Goal: Register for event/course

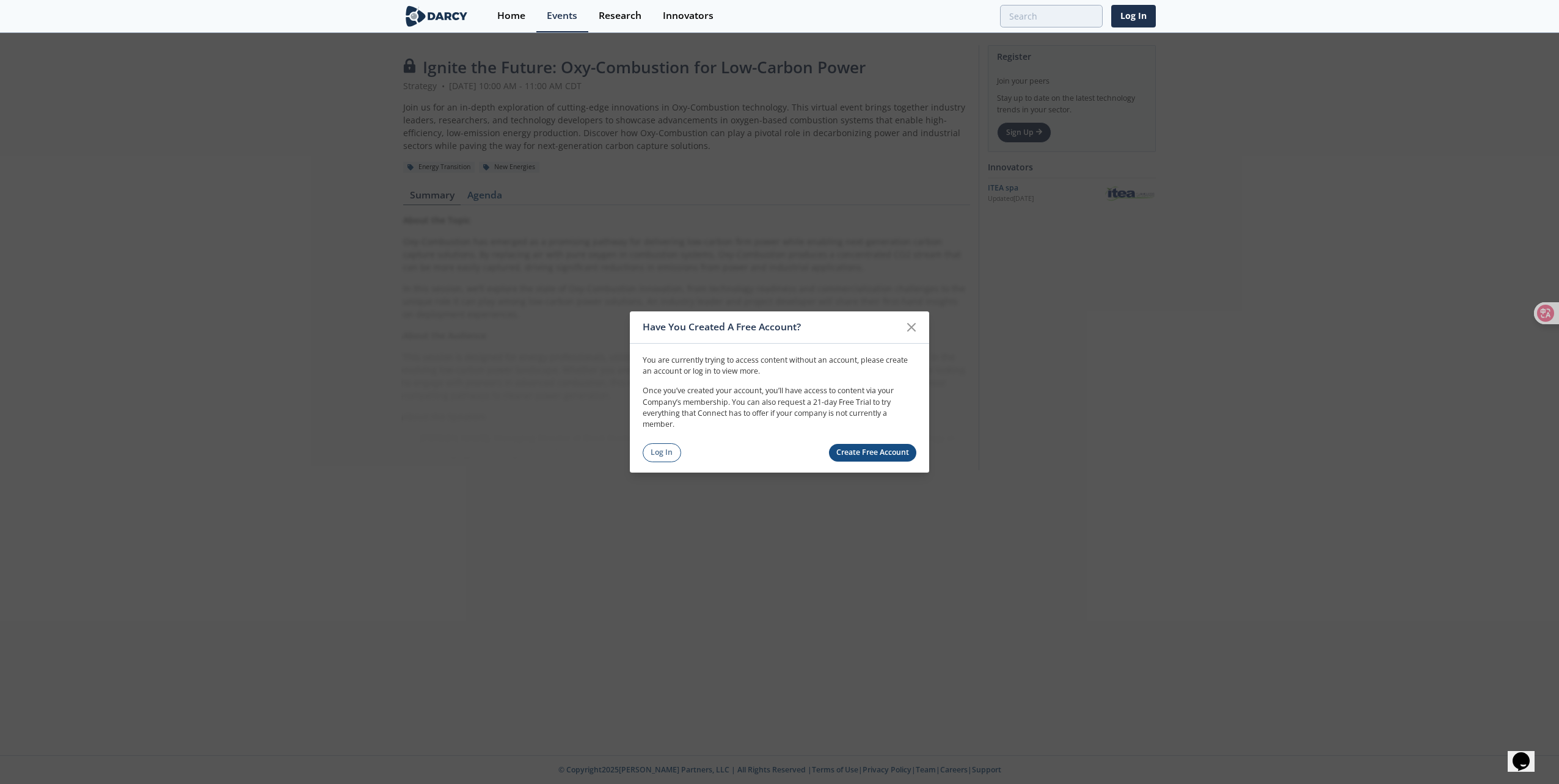
click at [737, 458] on link "Create Free Account" at bounding box center [874, 453] width 88 height 18
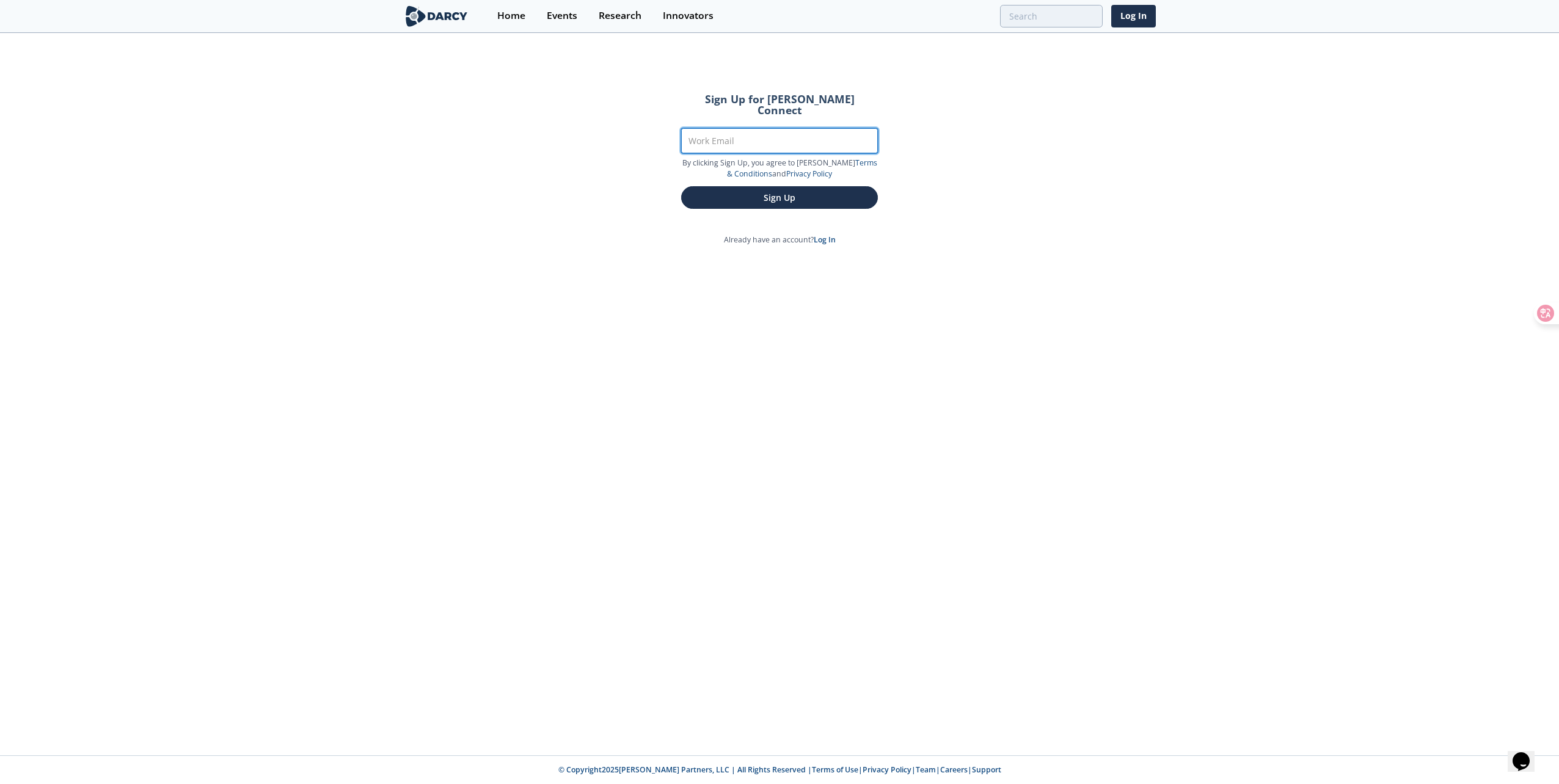
click at [736, 131] on input "Work Email" at bounding box center [780, 141] width 197 height 25
type input "[DOMAIN_NAME][EMAIL_ADDRESS][DOMAIN_NAME]"
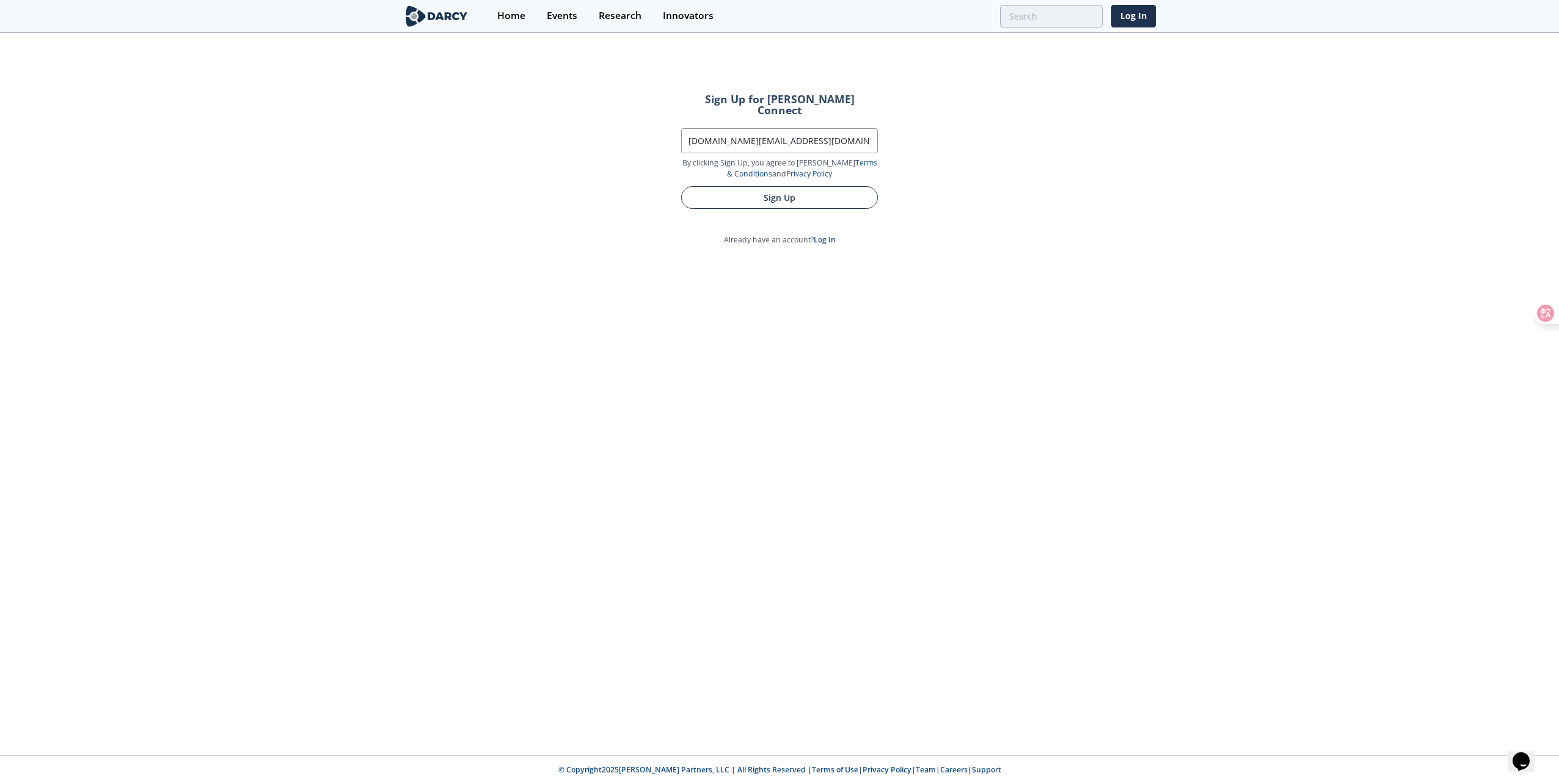
click at [737, 191] on button "Sign Up" at bounding box center [780, 197] width 197 height 23
click at [737, 186] on button "Sign Up" at bounding box center [780, 197] width 197 height 23
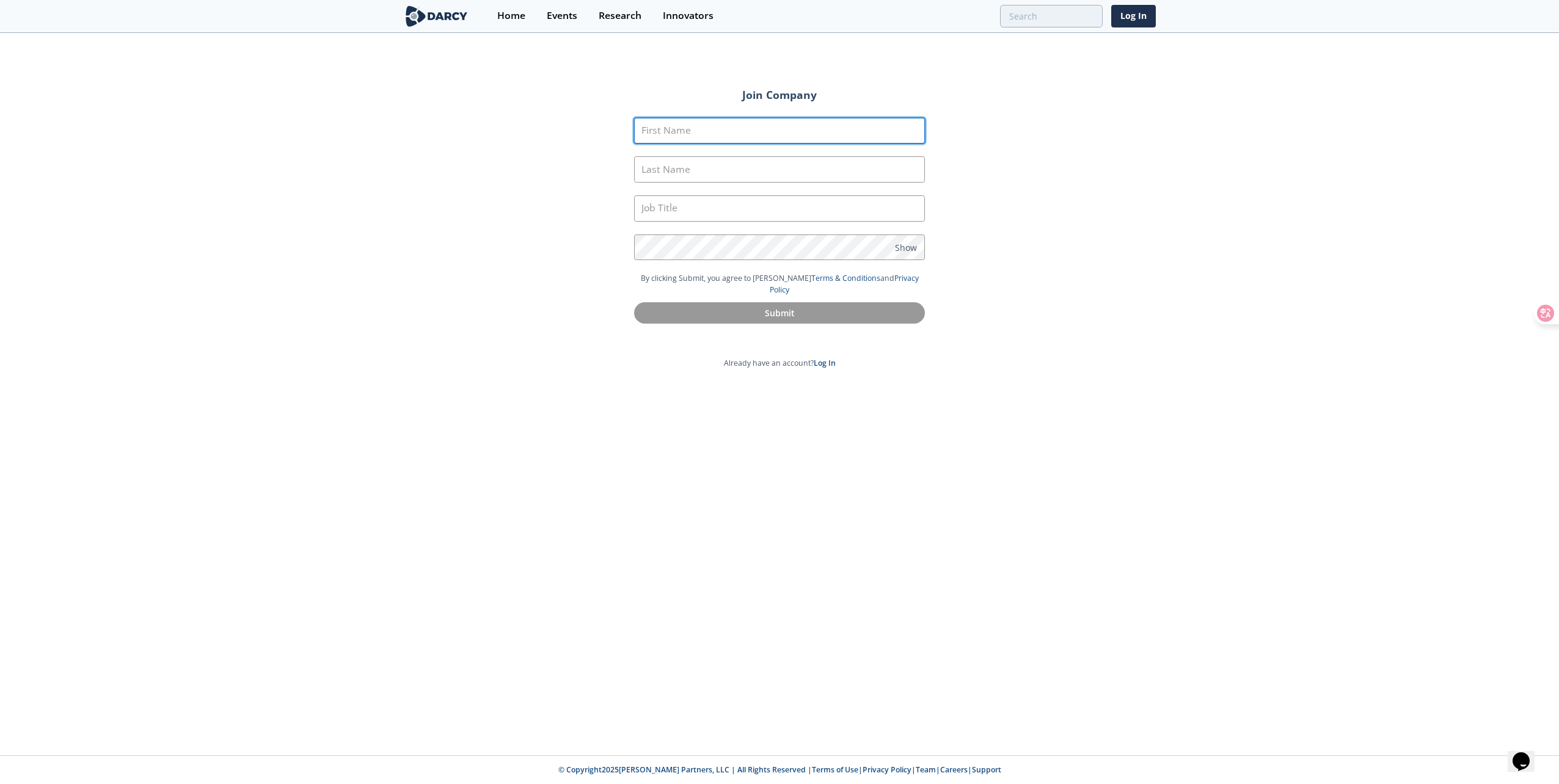
click at [704, 128] on input "First Name" at bounding box center [780, 130] width 291 height 26
type input "Yuehao"
type input "Li"
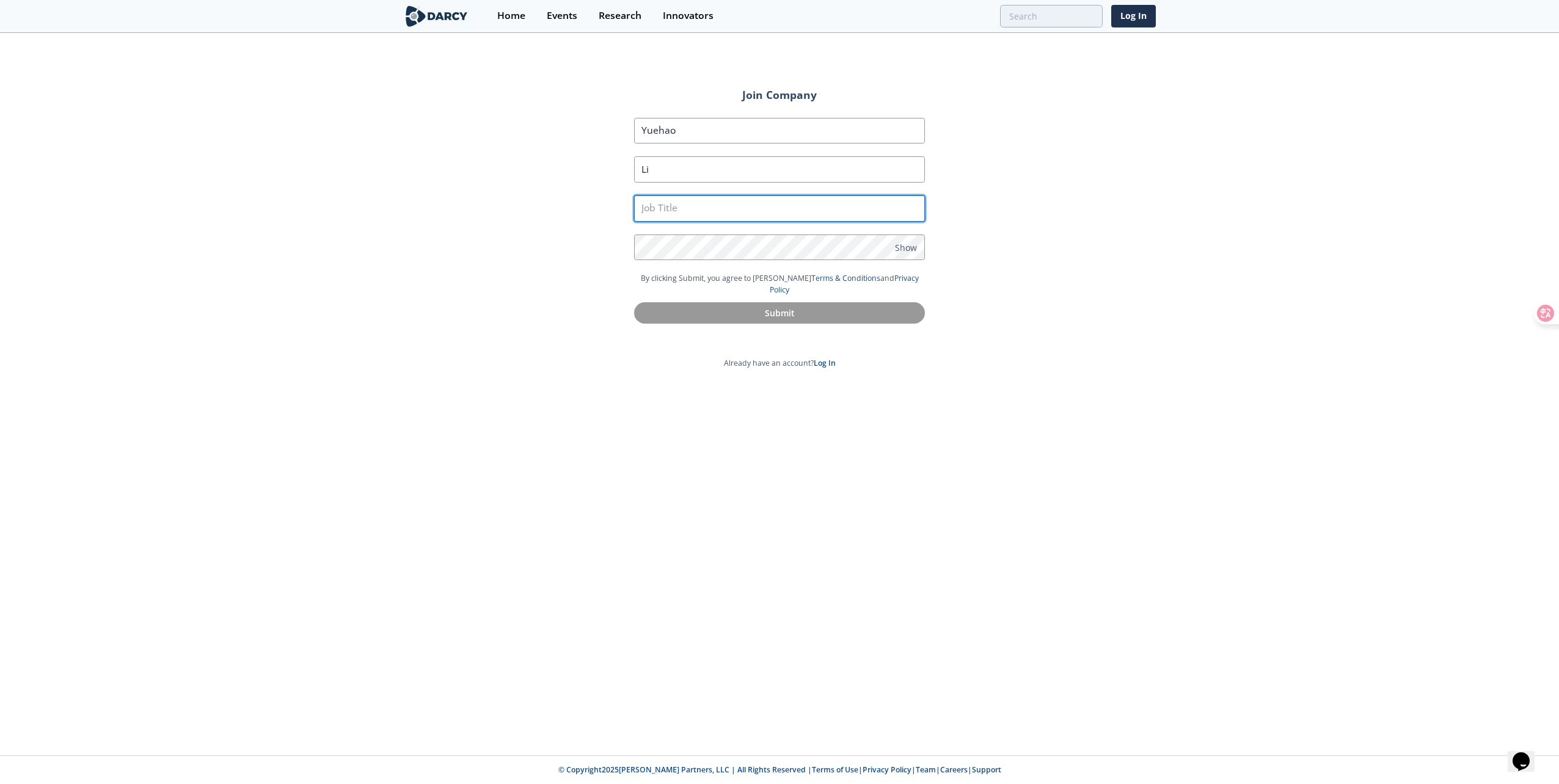
click at [695, 209] on input "text" at bounding box center [780, 208] width 291 height 26
type input "Engineer"
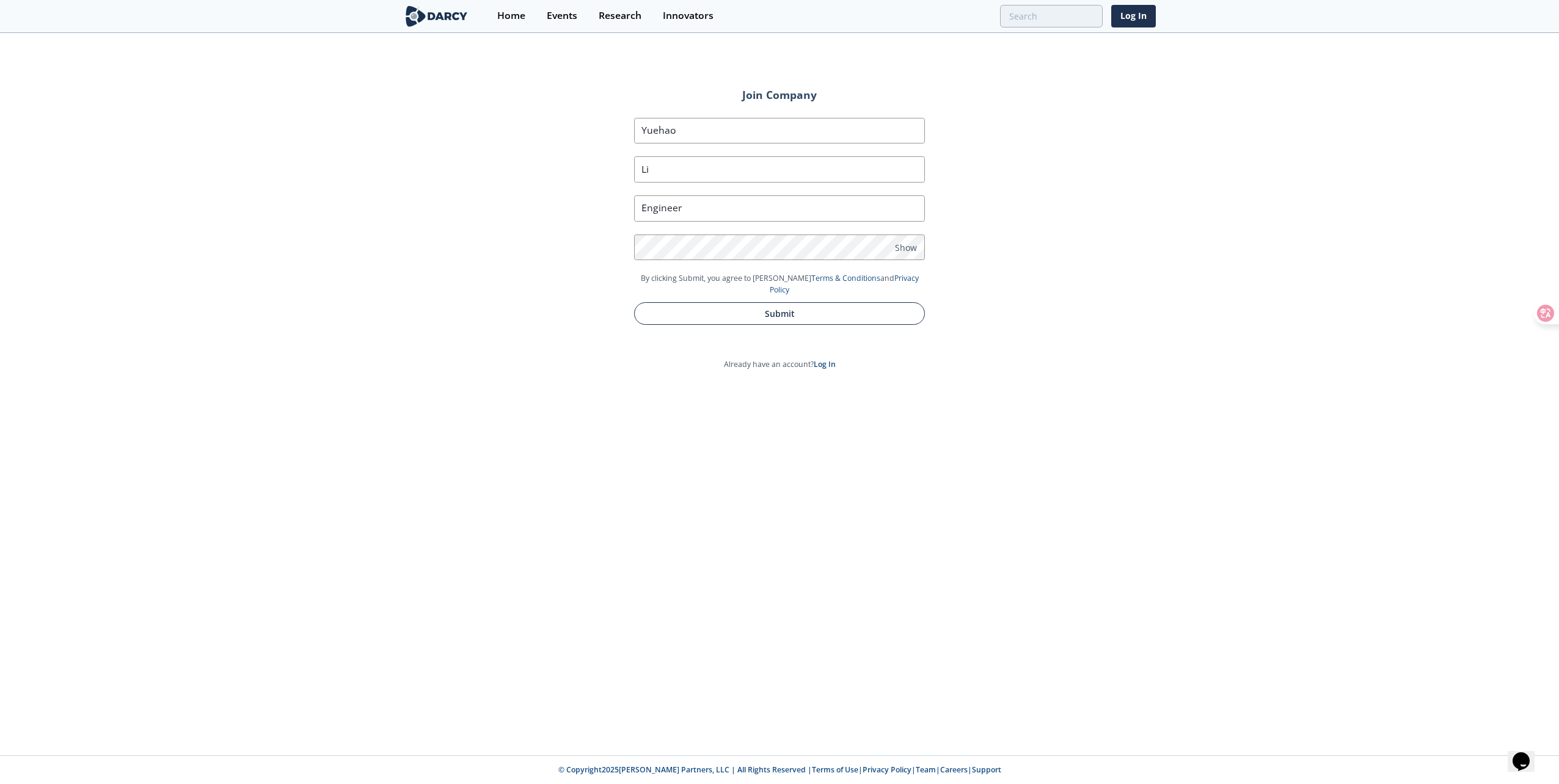
click at [737, 305] on button "Submit" at bounding box center [780, 313] width 291 height 23
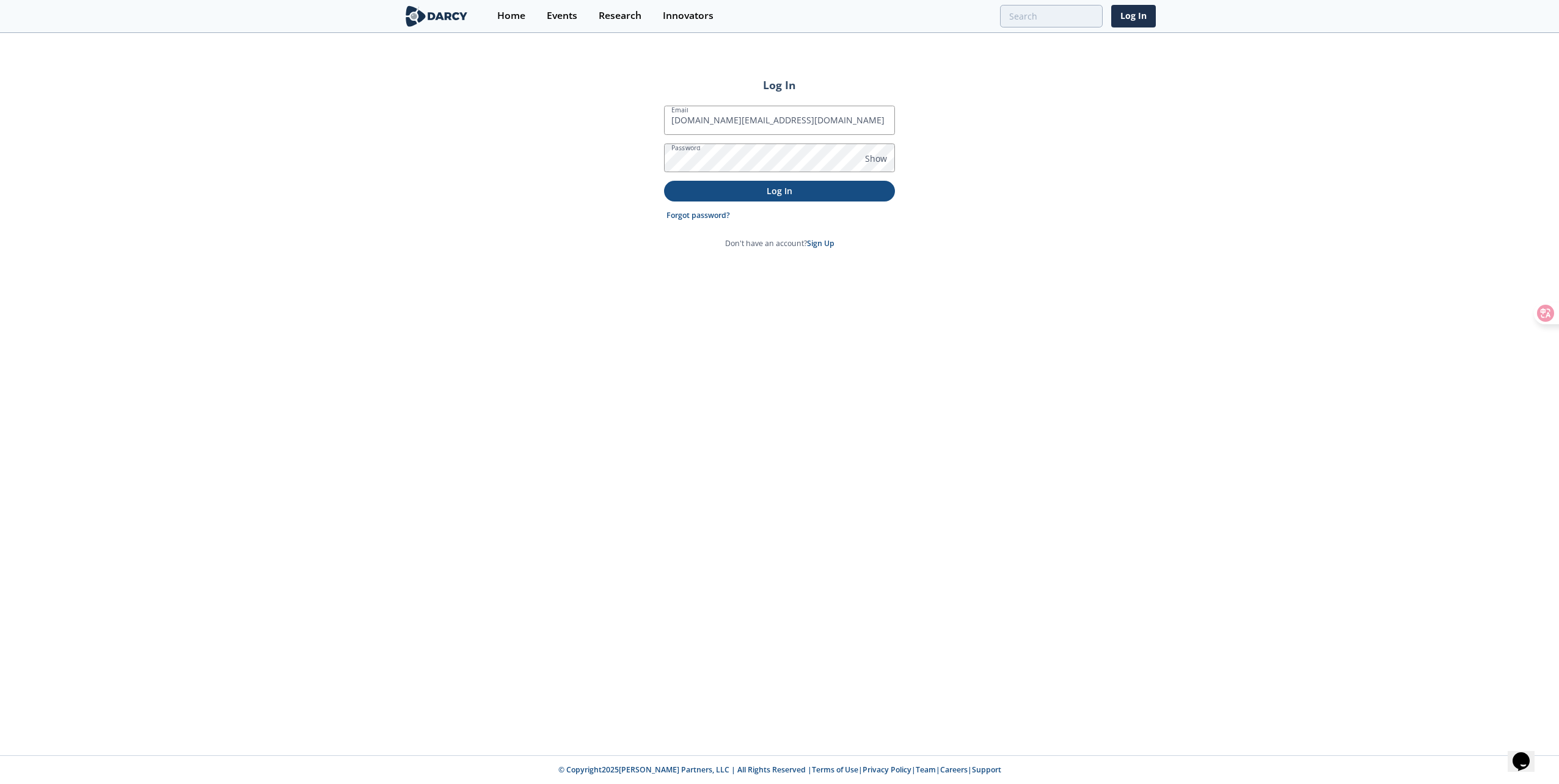
click at [805, 193] on p "Log In" at bounding box center [780, 190] width 213 height 13
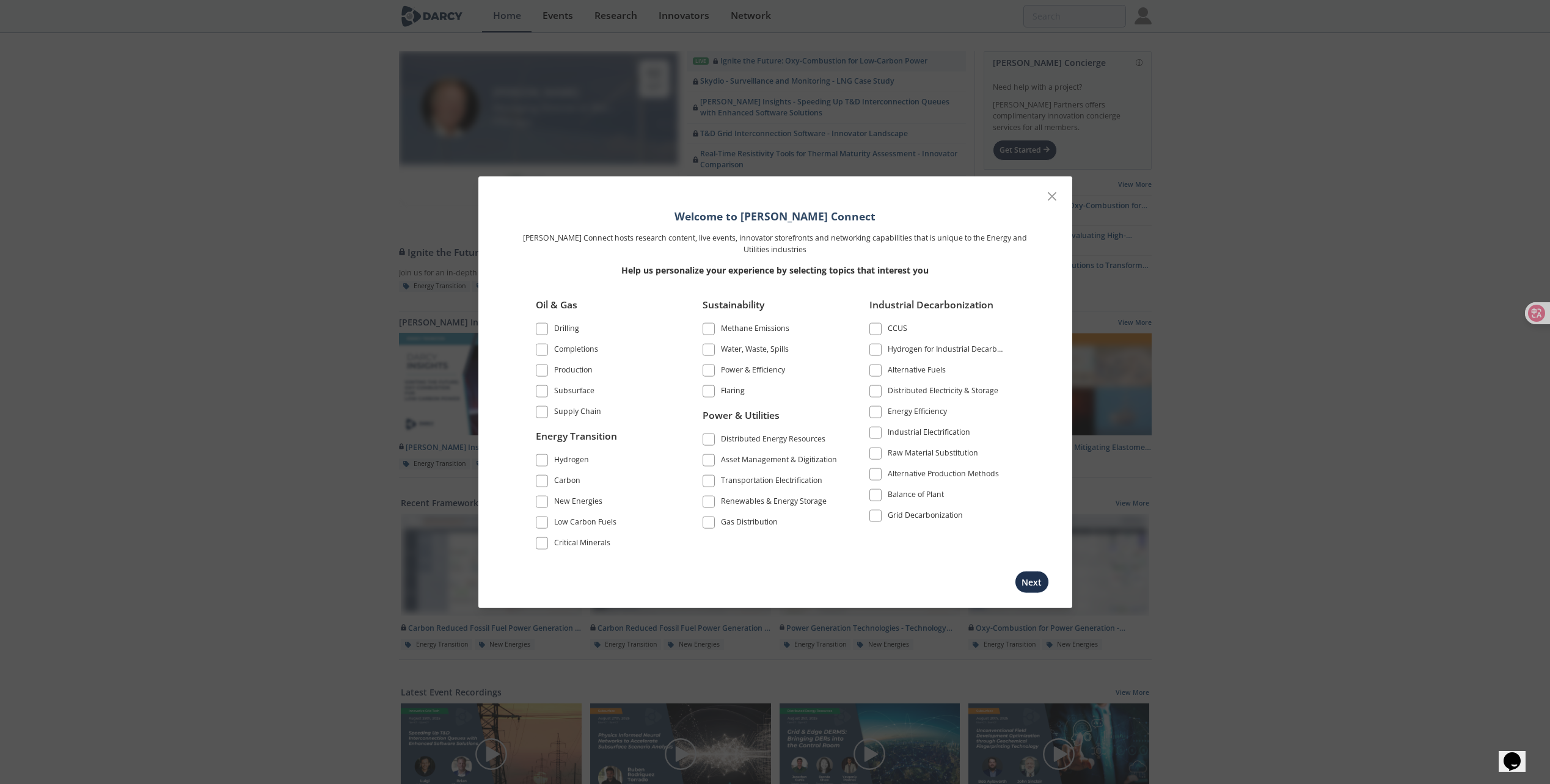
click at [578, 501] on div "New Energies" at bounding box center [578, 502] width 48 height 15
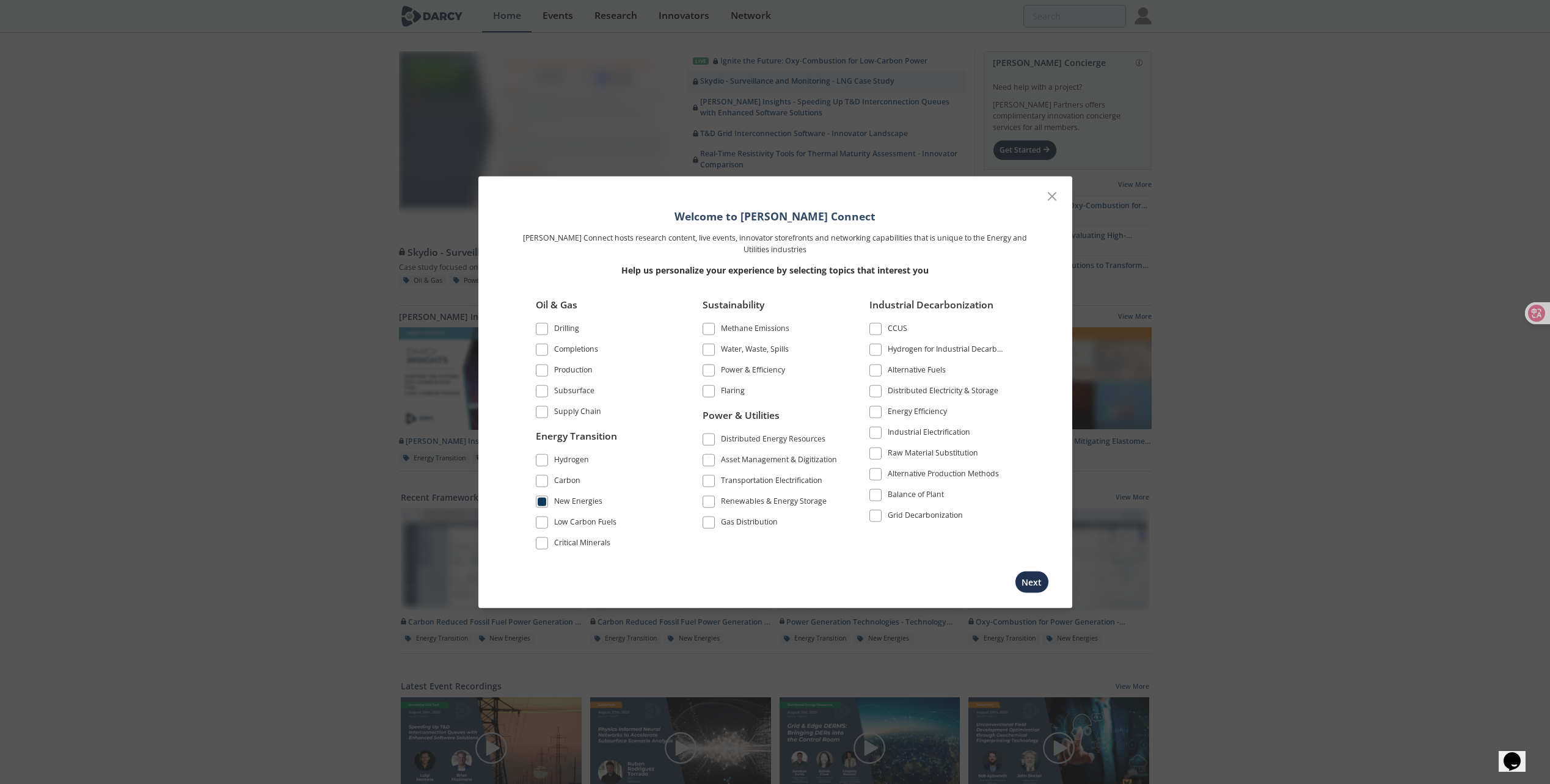
click at [1040, 578] on button "Next" at bounding box center [1031, 581] width 34 height 23
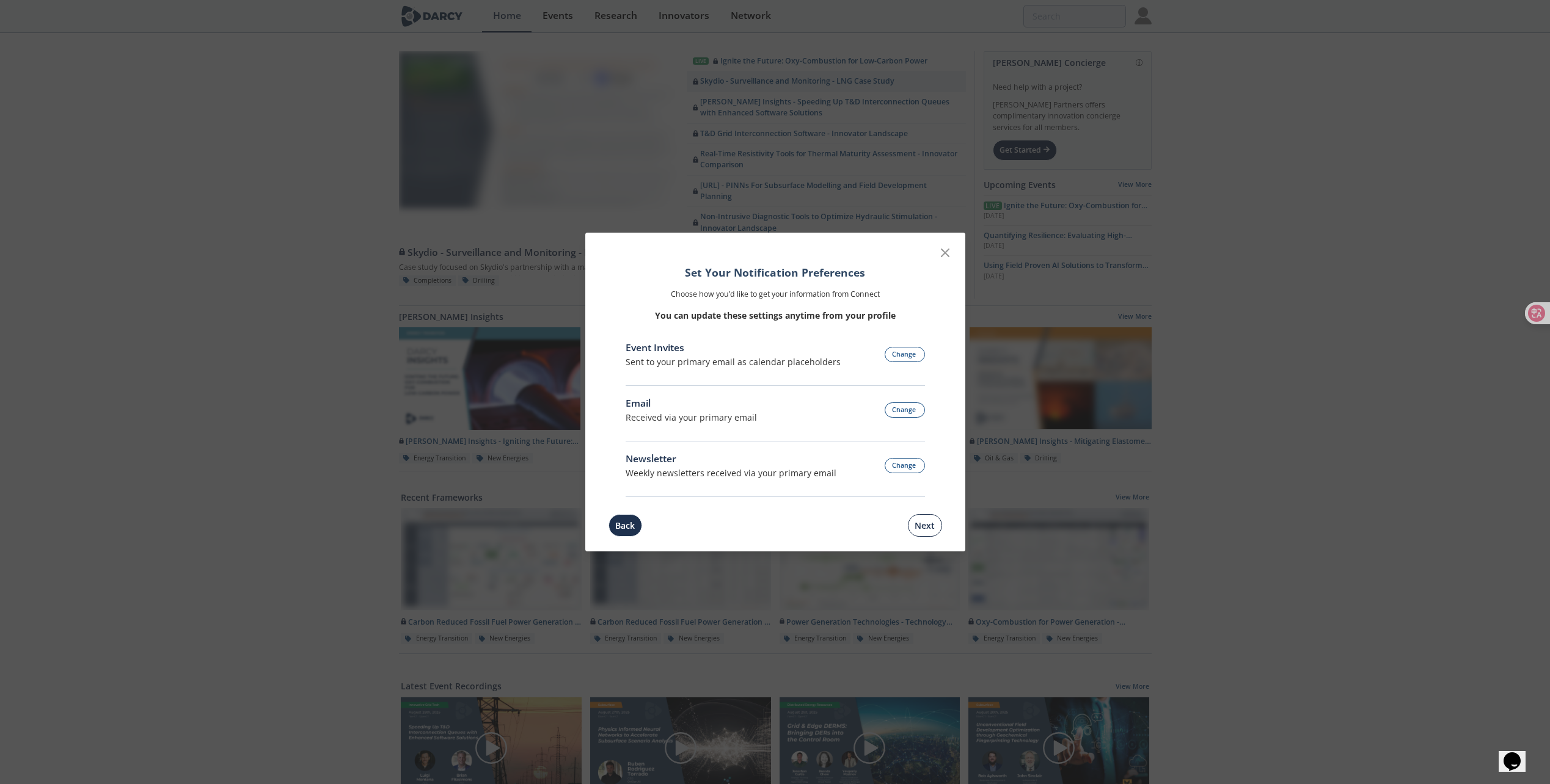
click at [924, 530] on button "Next" at bounding box center [924, 525] width 34 height 23
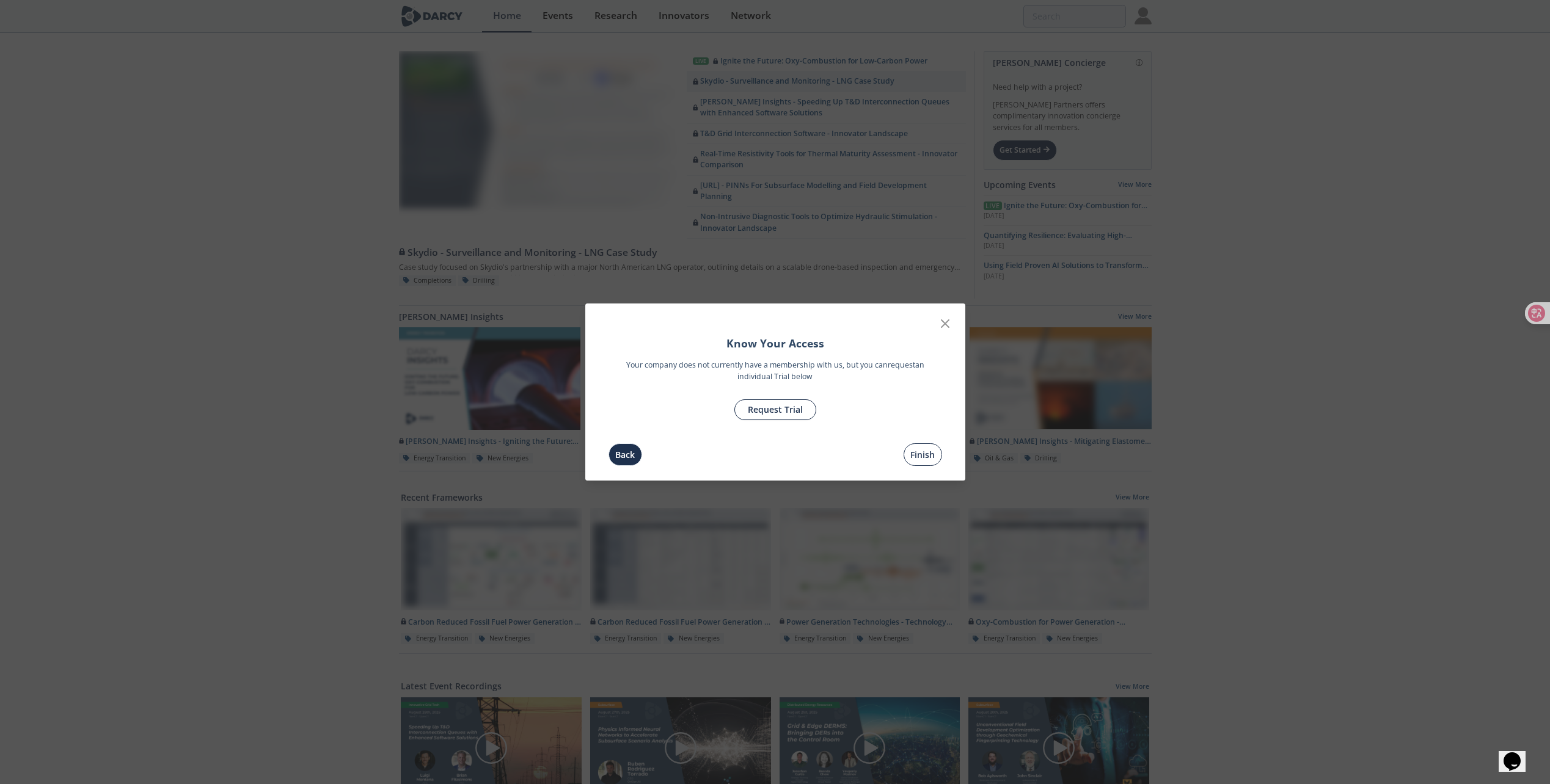
click at [925, 458] on button "Finish" at bounding box center [922, 454] width 38 height 23
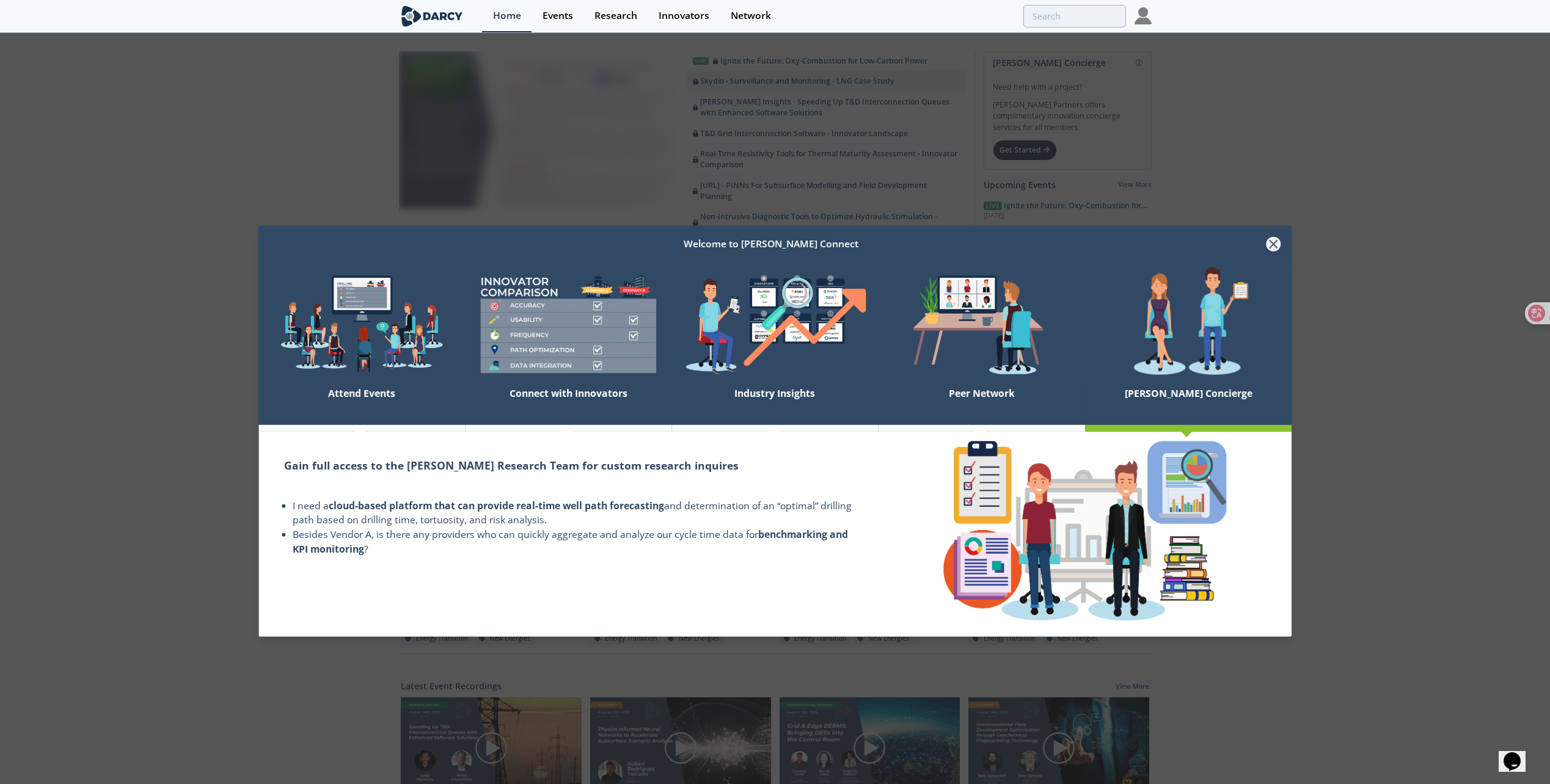
click at [1273, 244] on icon at bounding box center [1273, 243] width 7 height 7
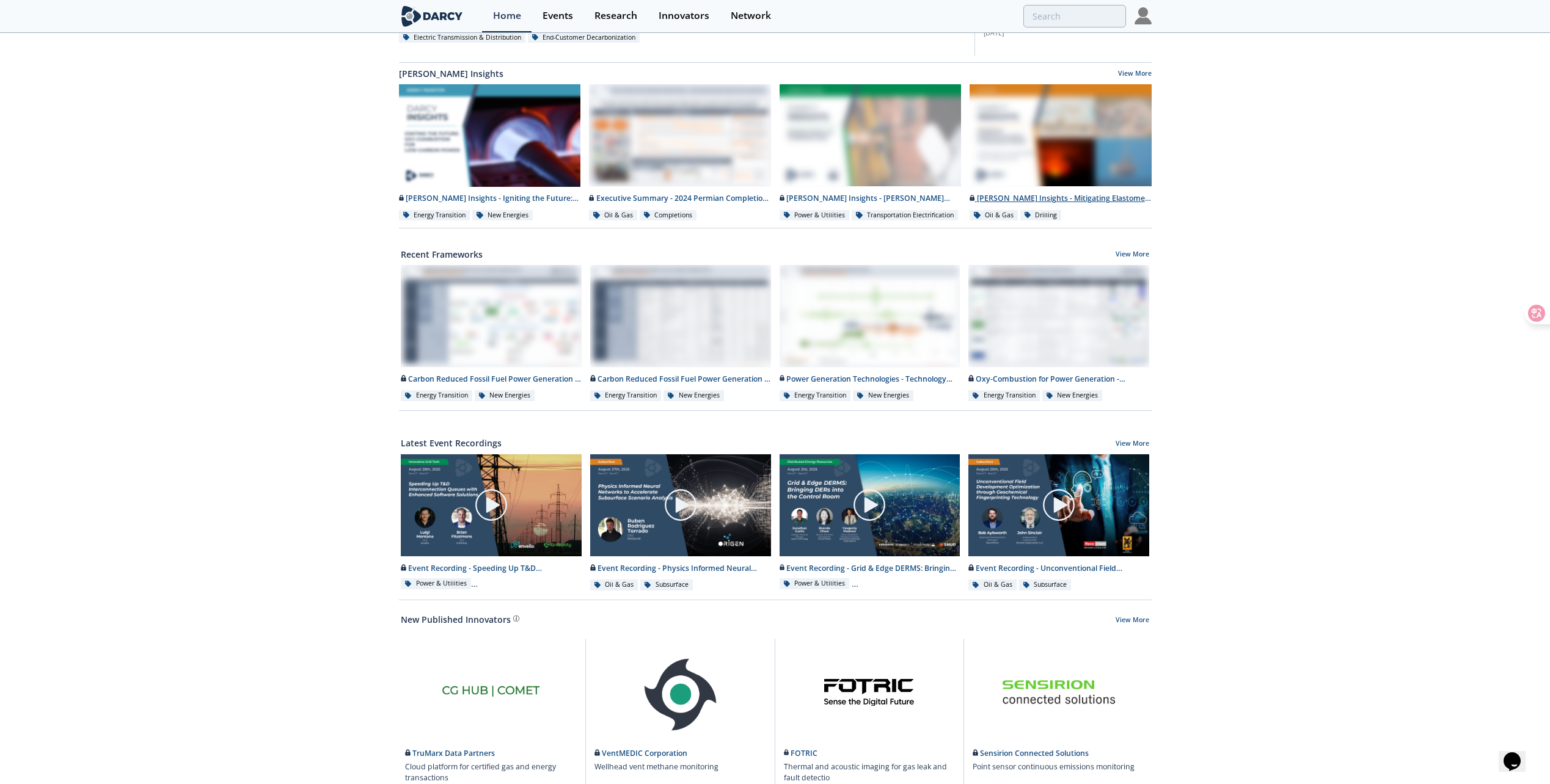
scroll to position [80, 0]
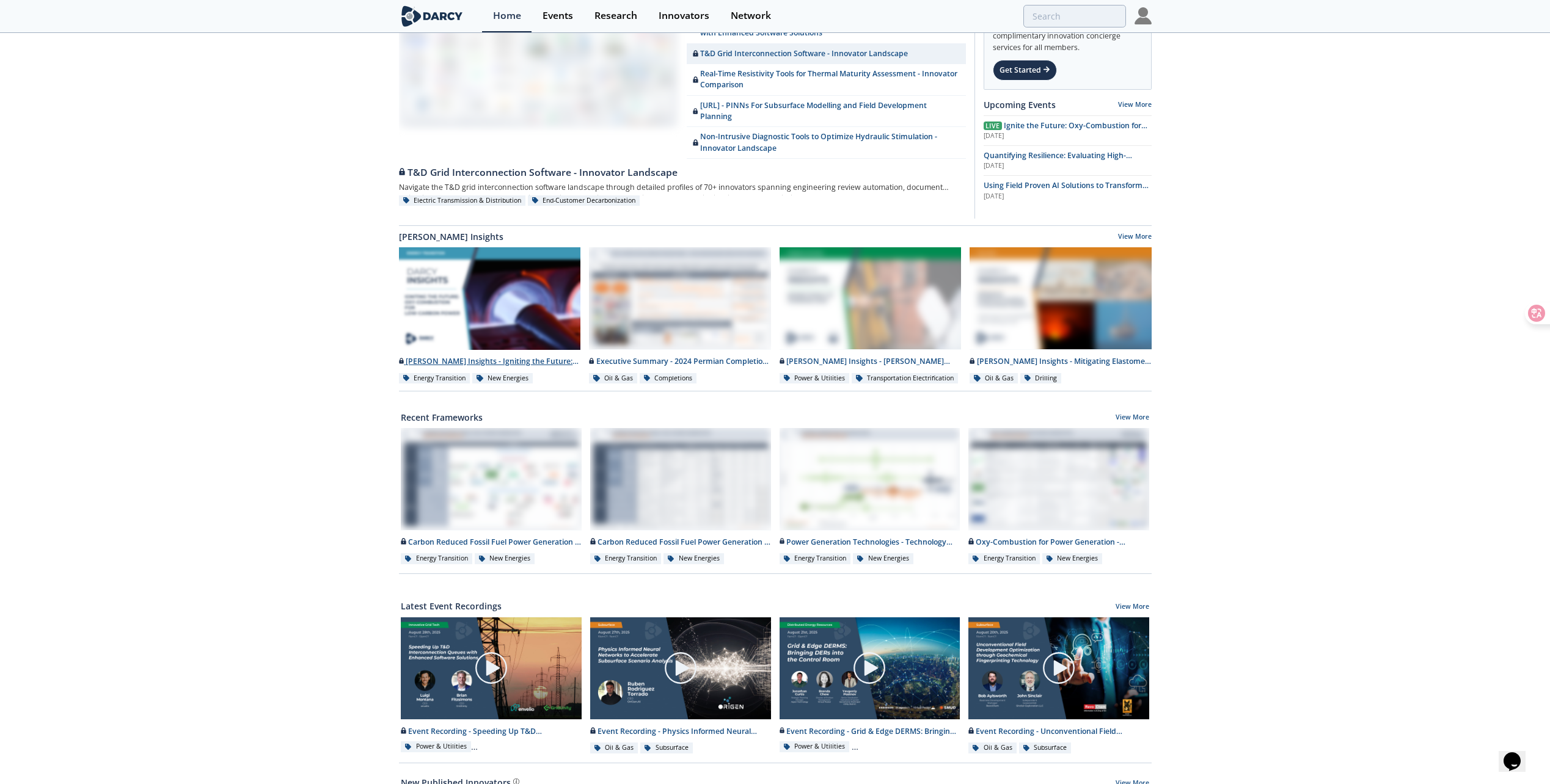
click at [560, 329] on div at bounding box center [490, 299] width 182 height 103
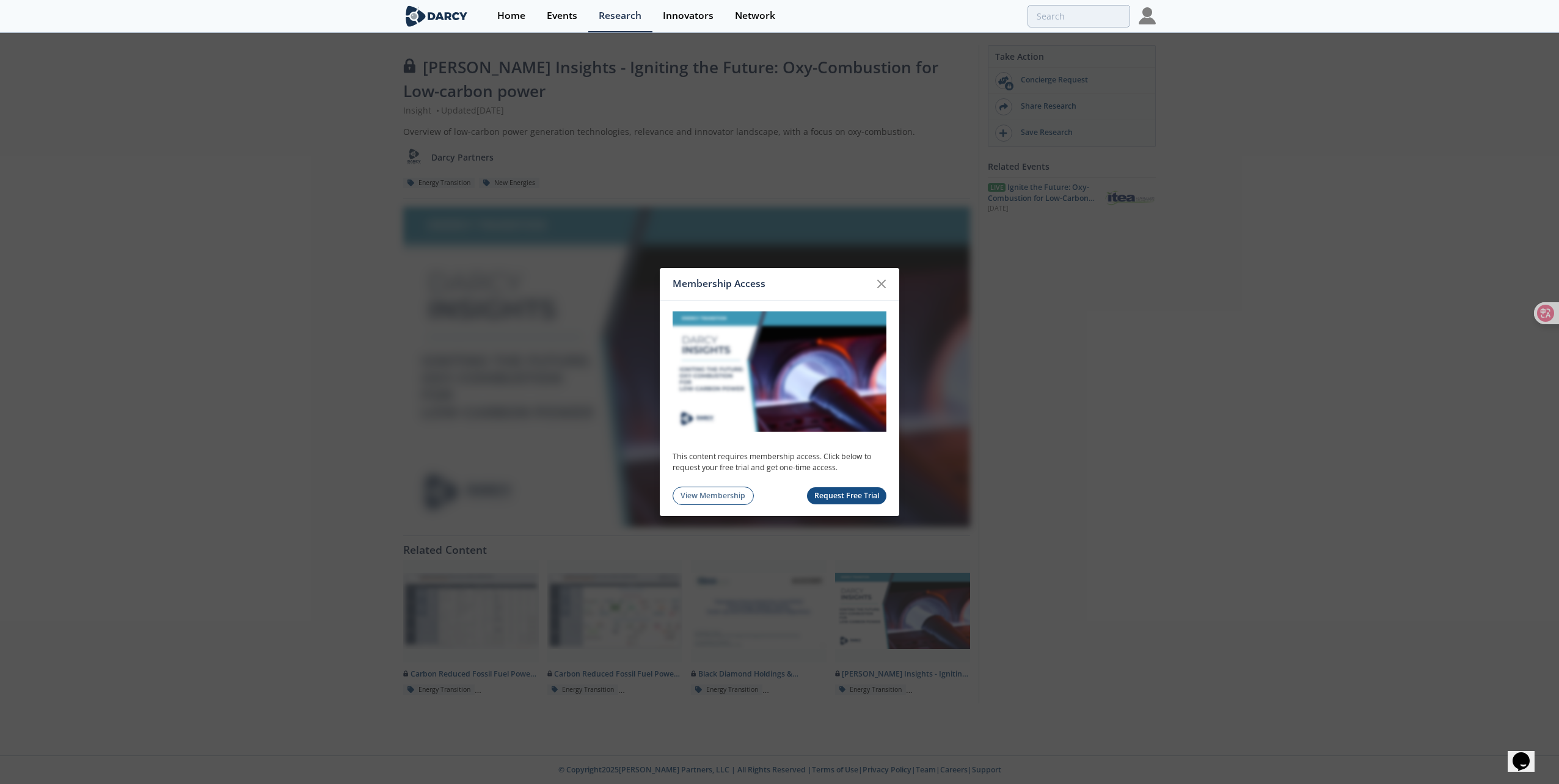
click at [857, 496] on button "Request Free Trial" at bounding box center [847, 496] width 80 height 18
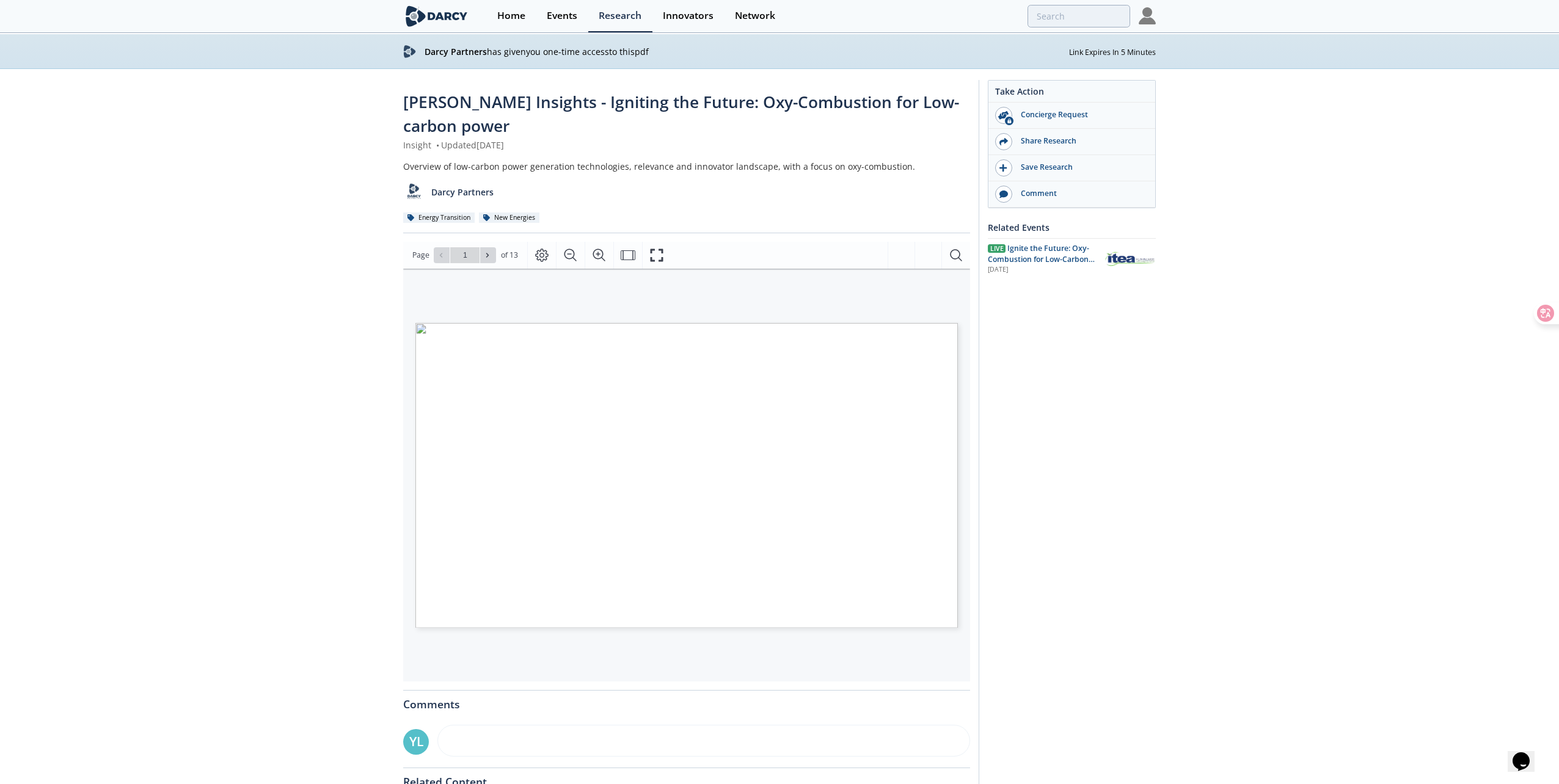
click at [831, 558] on span "Page 1" at bounding box center [1193, 706] width 1442 height 725
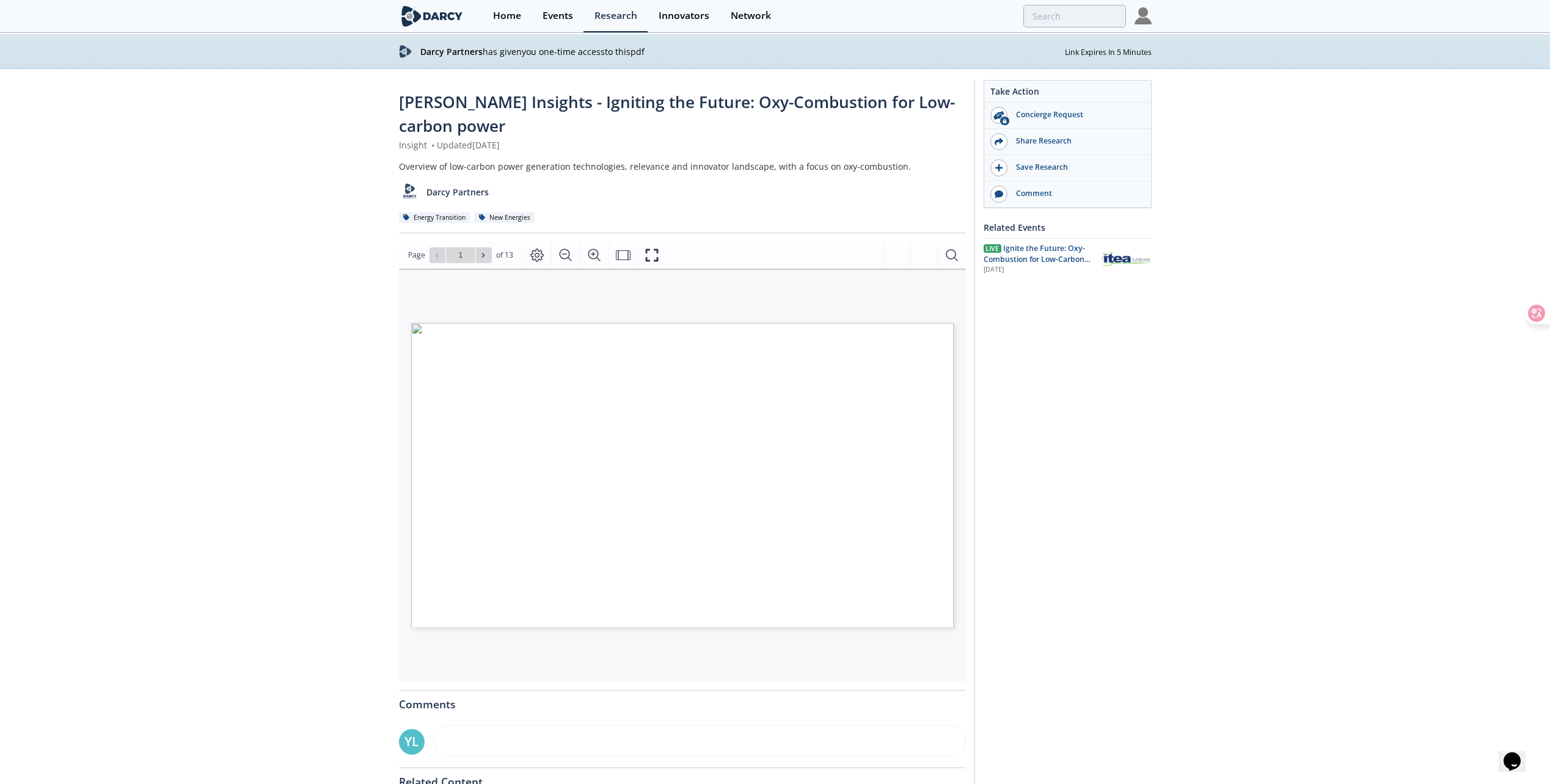
click at [1081, 561] on div "Take Action Concierge Request Share Research Save Research Comment" at bounding box center [1062, 508] width 177 height 855
click at [1059, 262] on span "Ignite the Future: Oxy-Combustion for Low-Carbon Power" at bounding box center [1037, 259] width 107 height 33
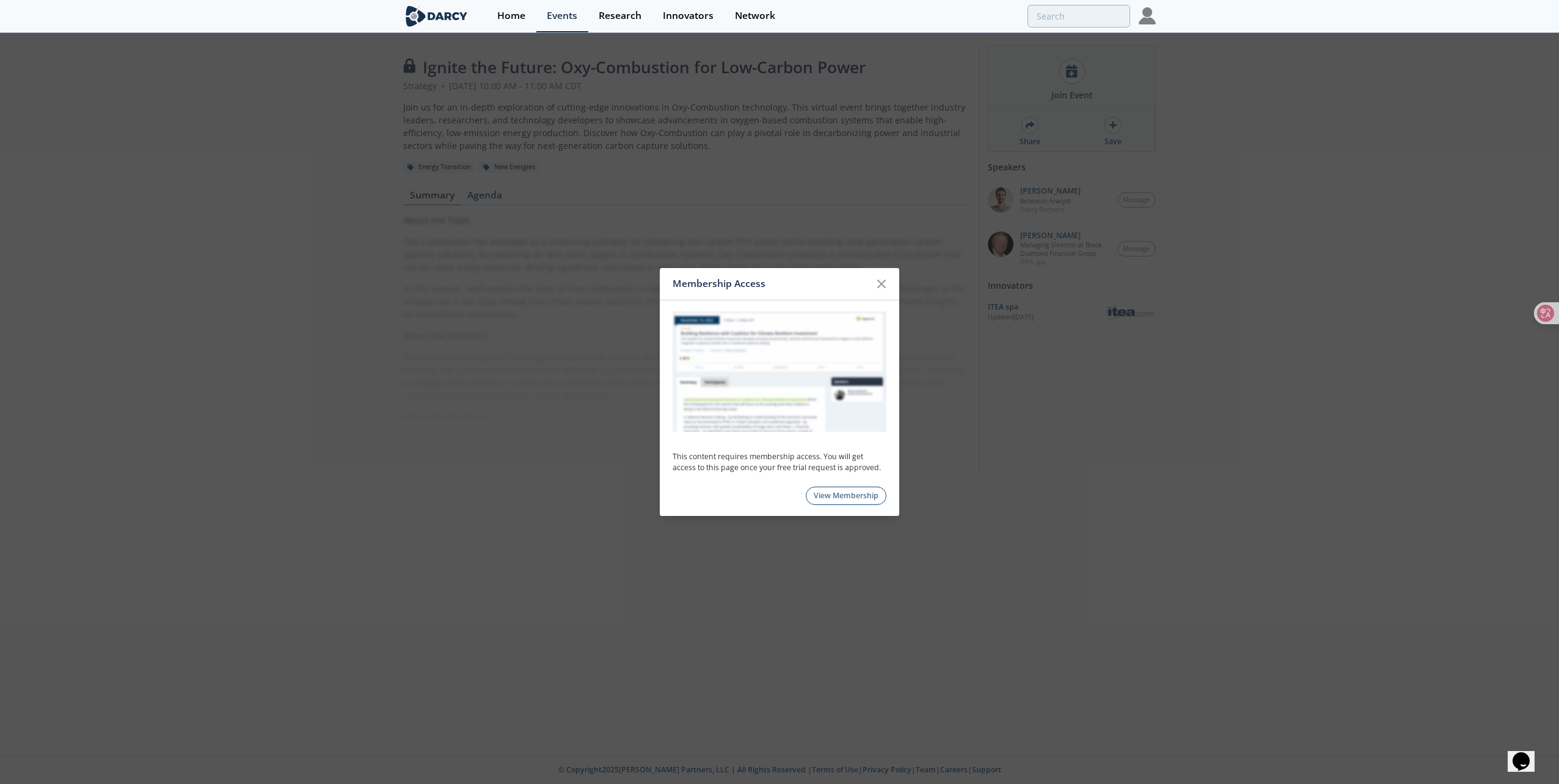
click at [853, 492] on link "View Membership" at bounding box center [846, 495] width 81 height 19
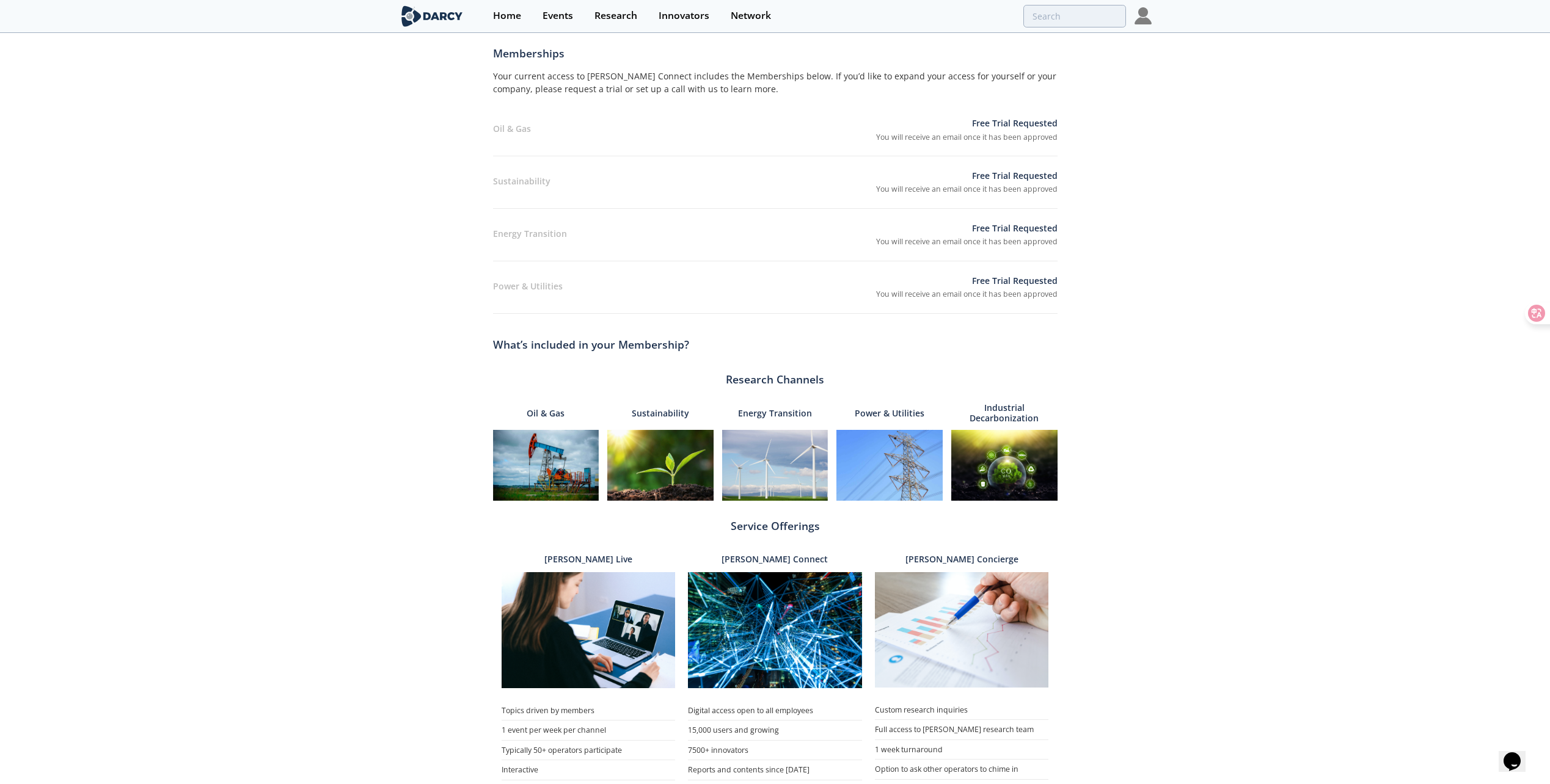
scroll to position [147, 0]
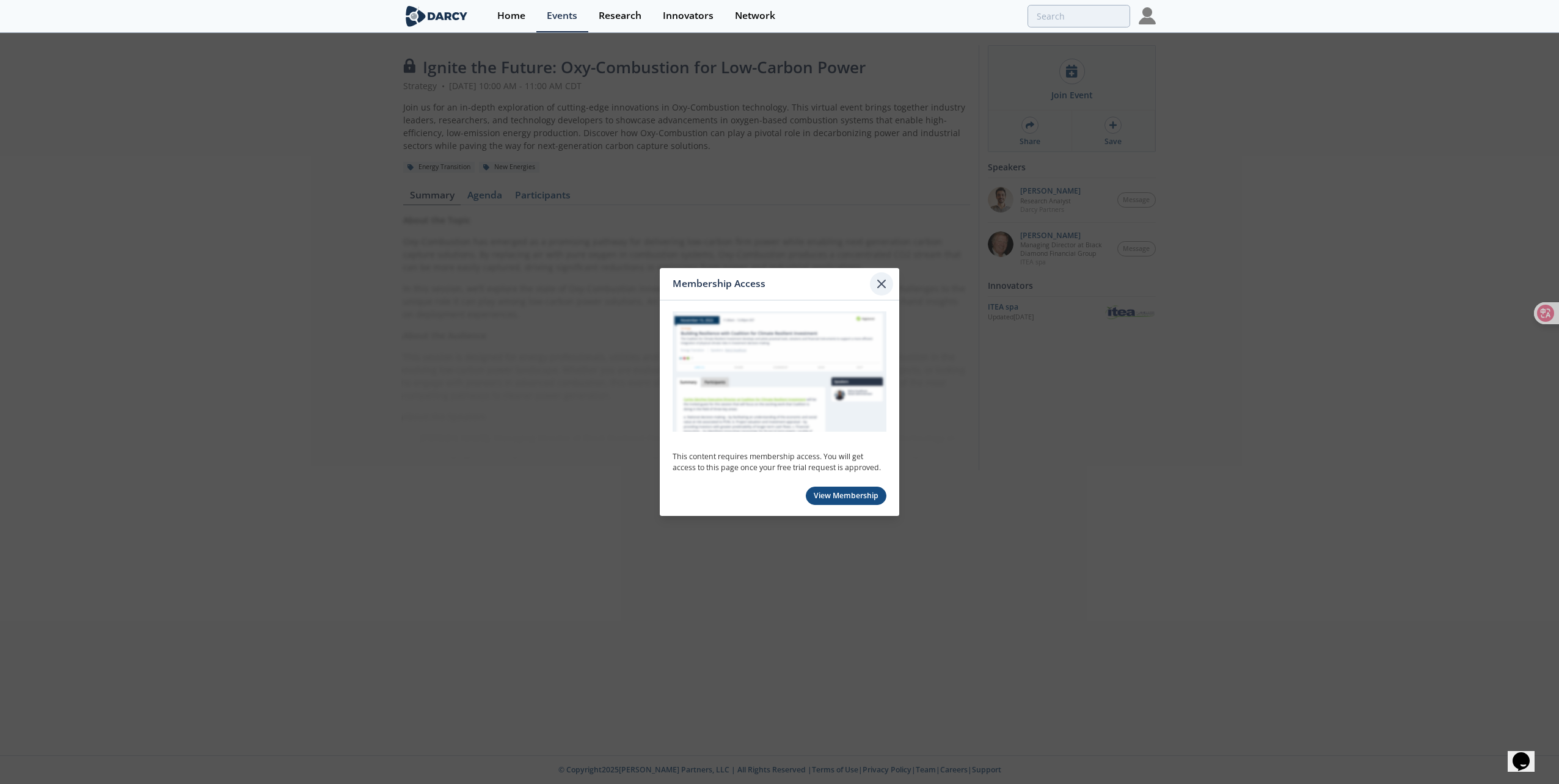
click at [885, 284] on icon at bounding box center [881, 284] width 15 height 15
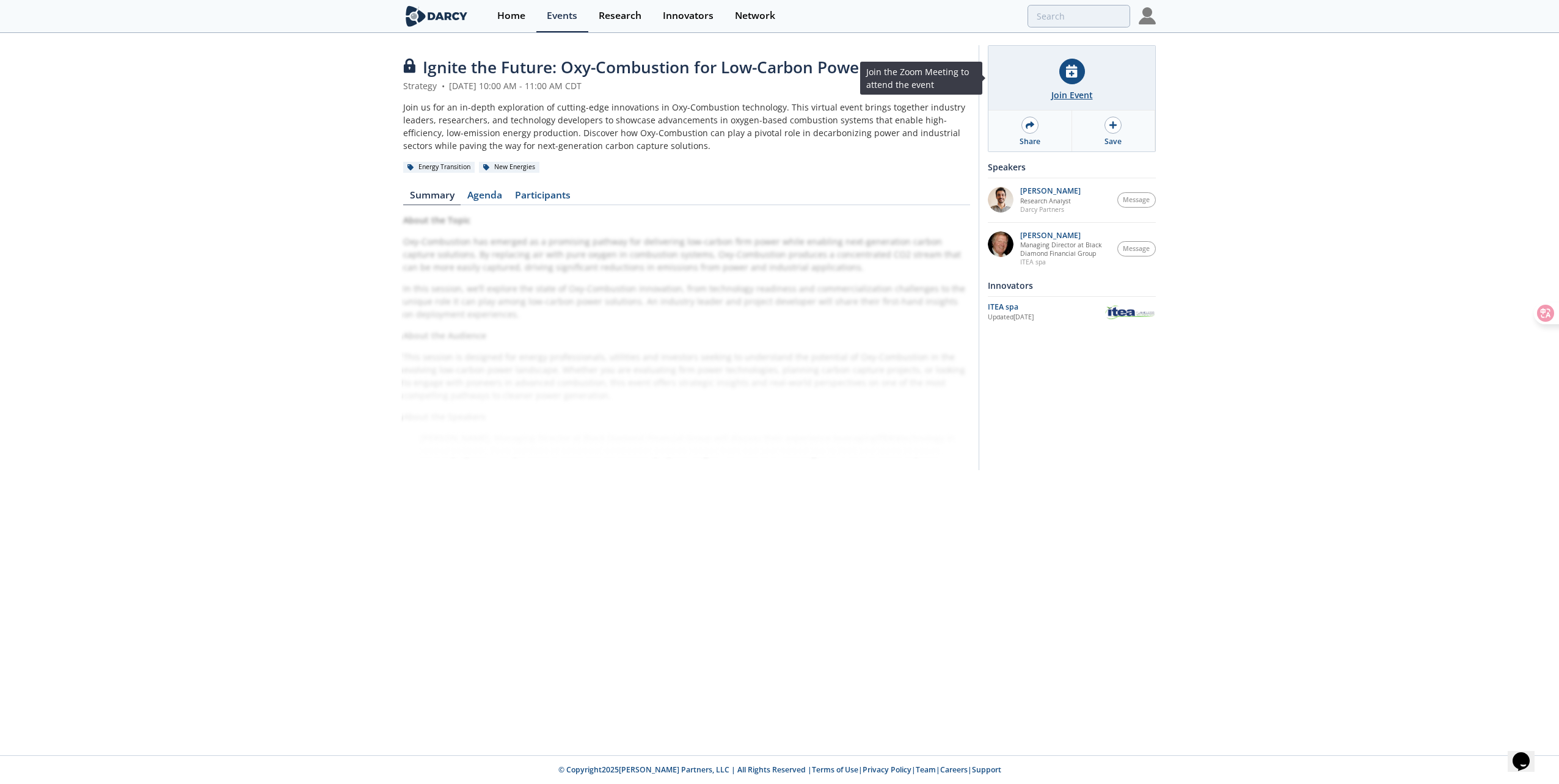
click at [1066, 92] on div "Join Event" at bounding box center [1072, 94] width 41 height 13
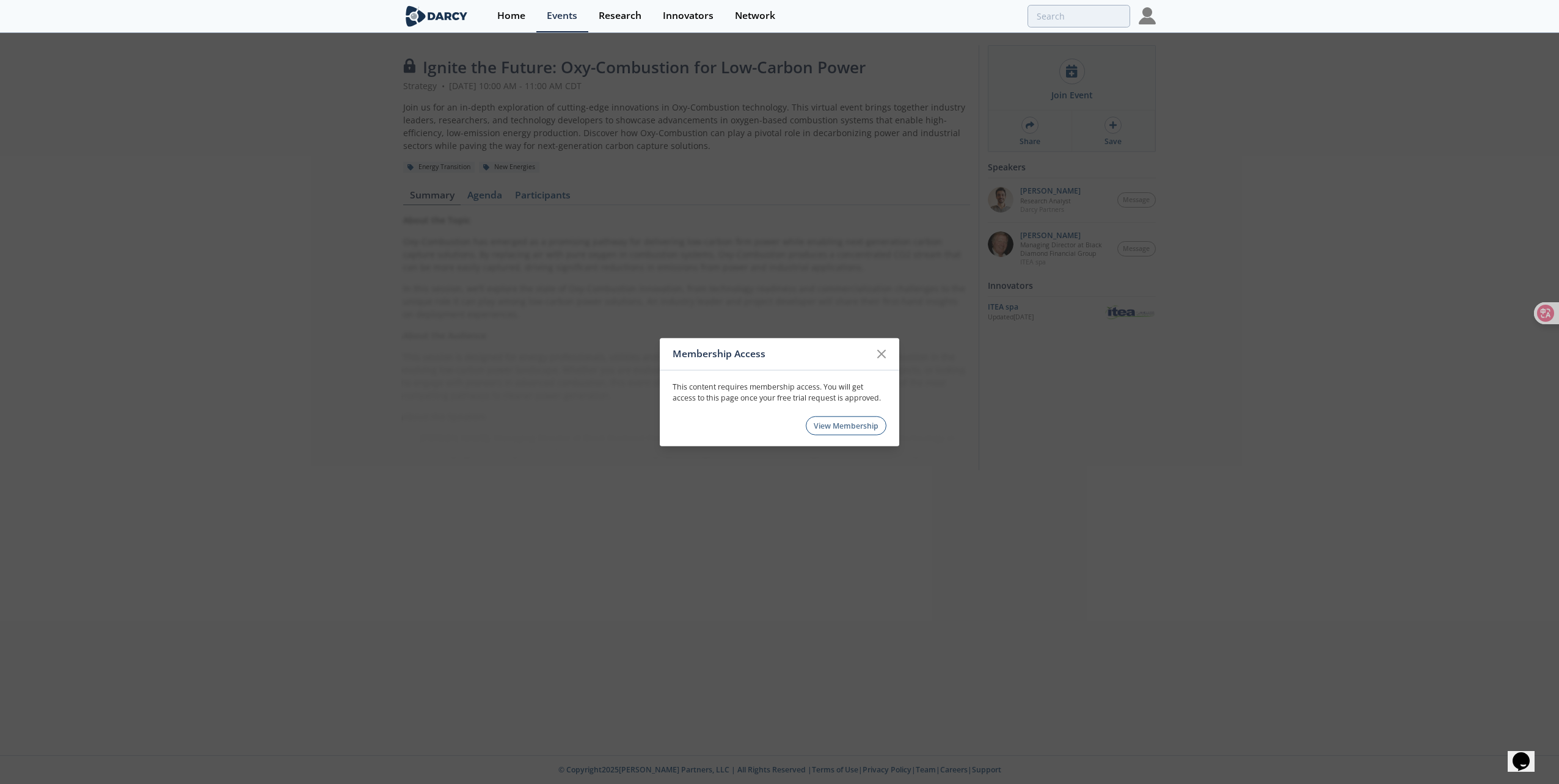
click at [860, 424] on link "View Membership" at bounding box center [846, 426] width 81 height 19
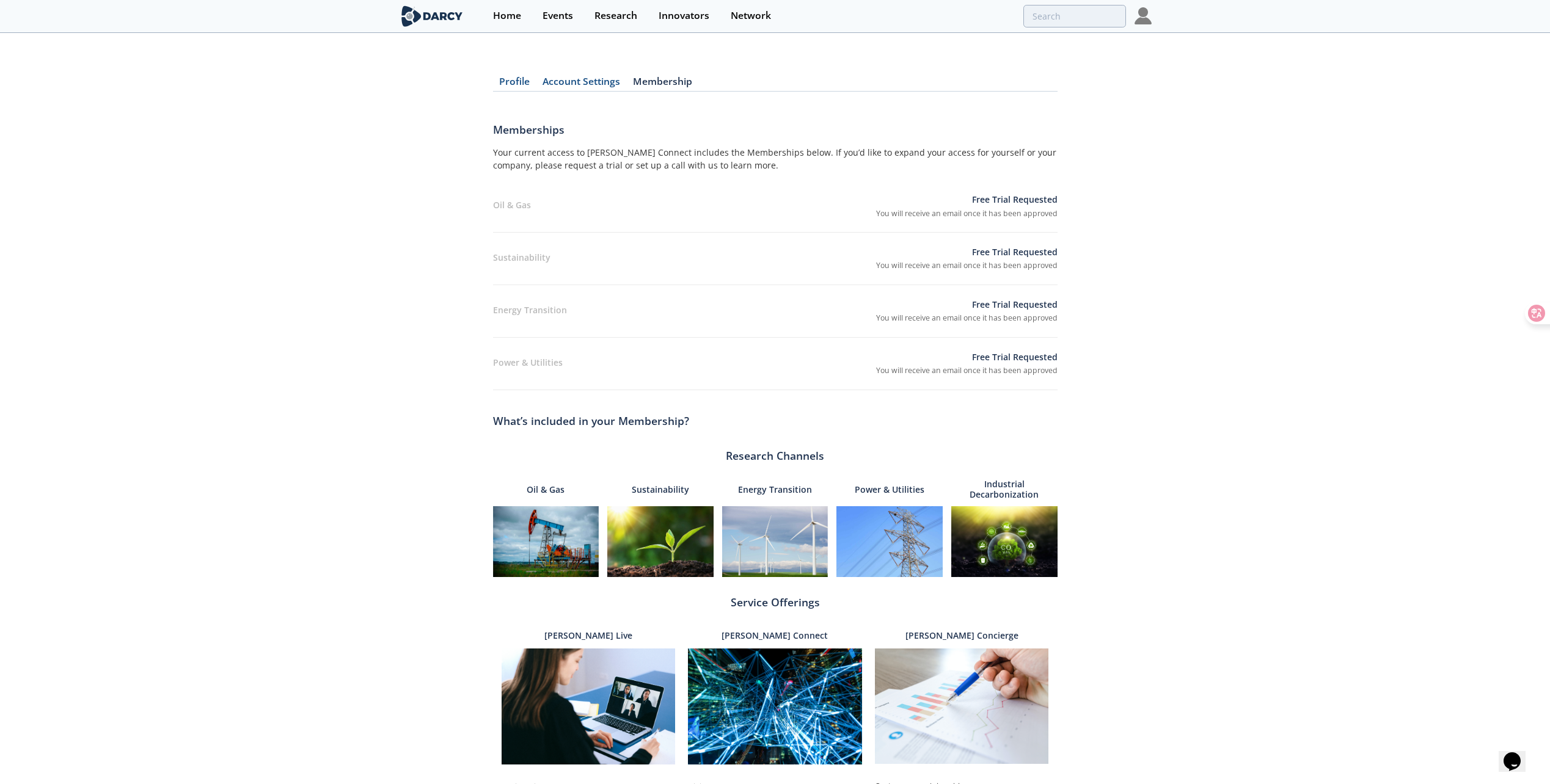
click at [513, 319] on div "Energy Transition Free Trial Requested You will receive an email once it has be…" at bounding box center [775, 311] width 565 height 53
click at [652, 85] on link "Membership" at bounding box center [663, 84] width 72 height 15
click at [588, 82] on link "Account Settings" at bounding box center [582, 84] width 90 height 15
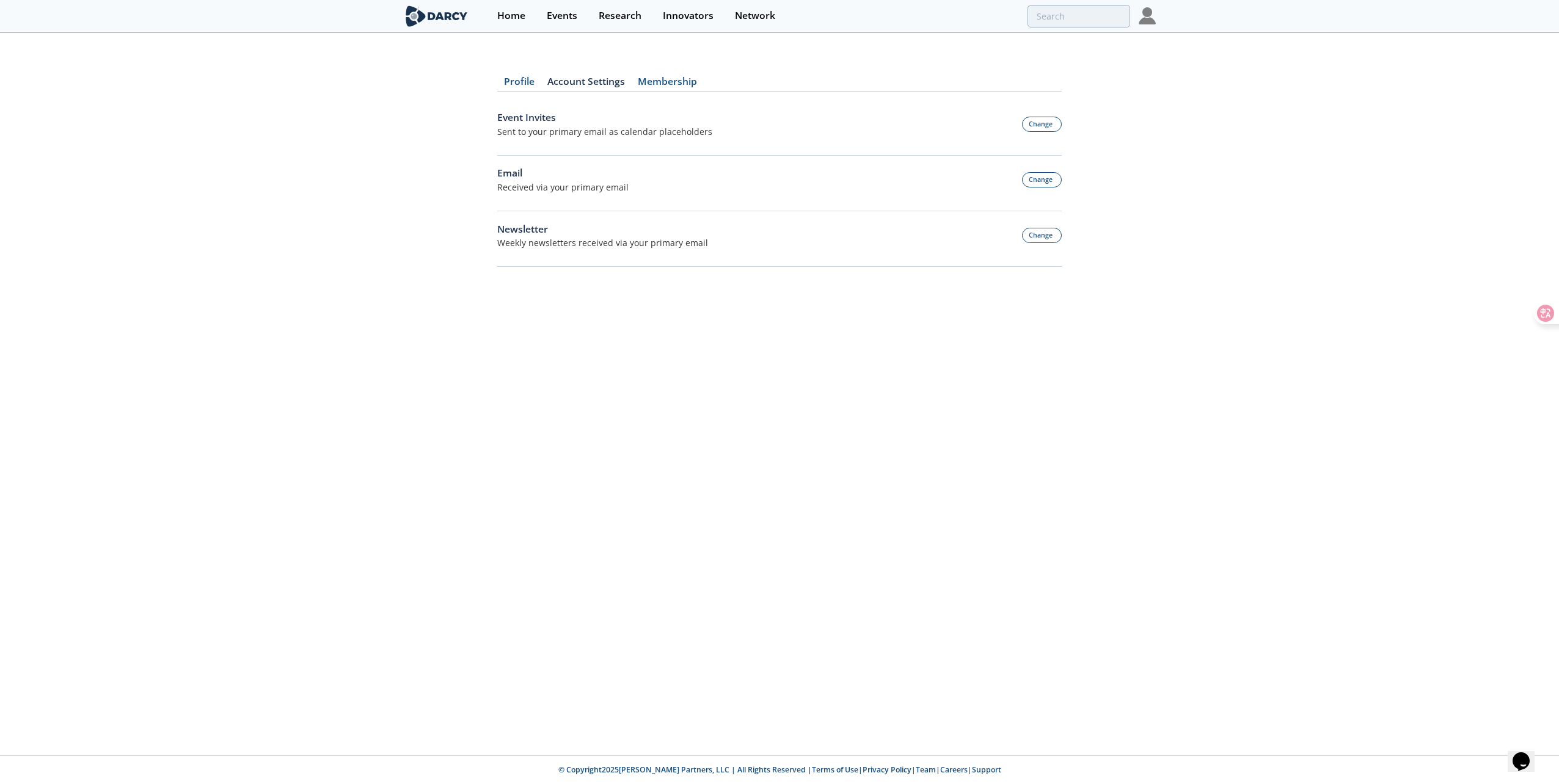
click at [520, 81] on link "Profile" at bounding box center [519, 84] width 43 height 15
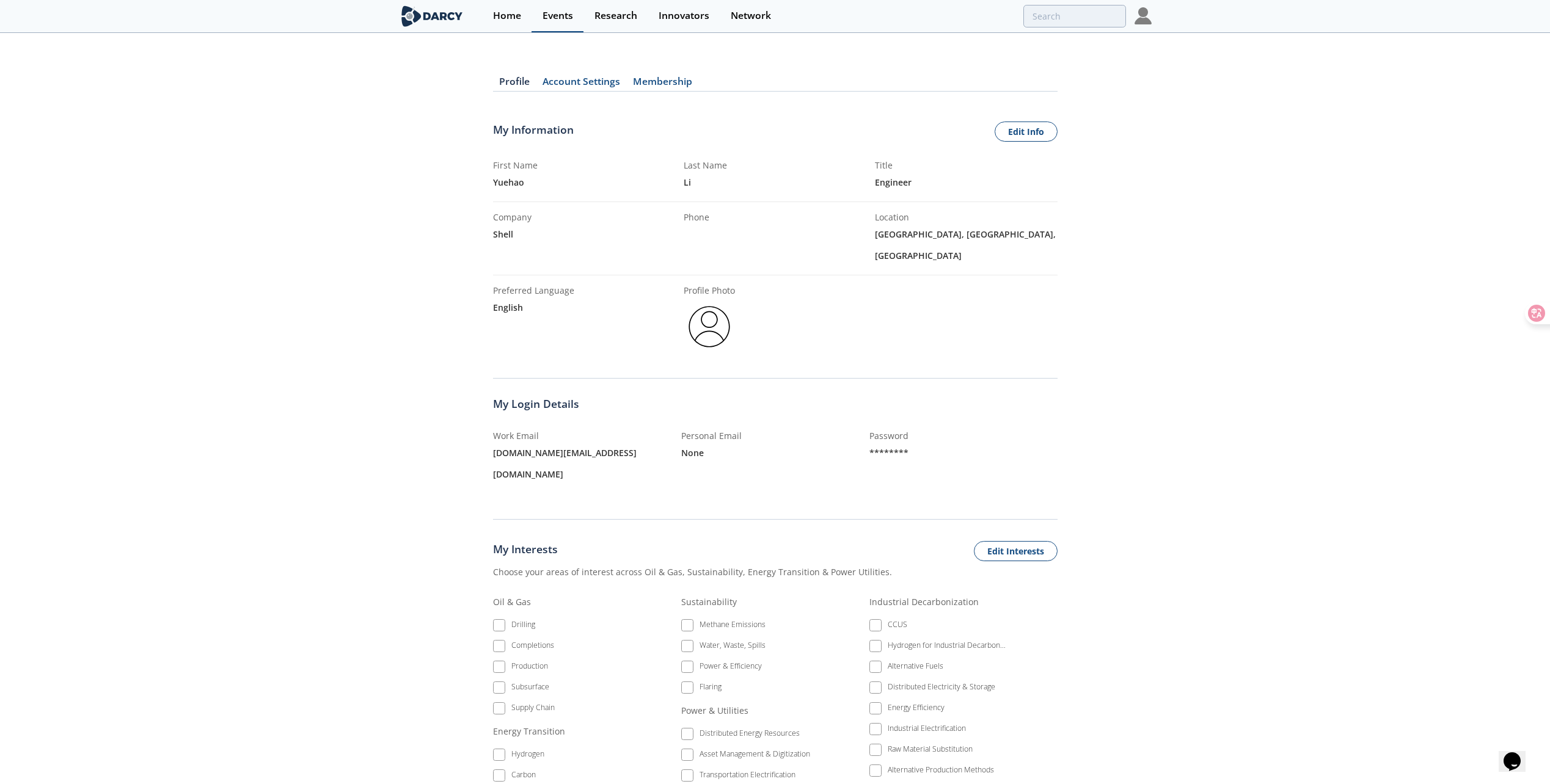
click at [563, 16] on div "Events" at bounding box center [557, 16] width 30 height 10
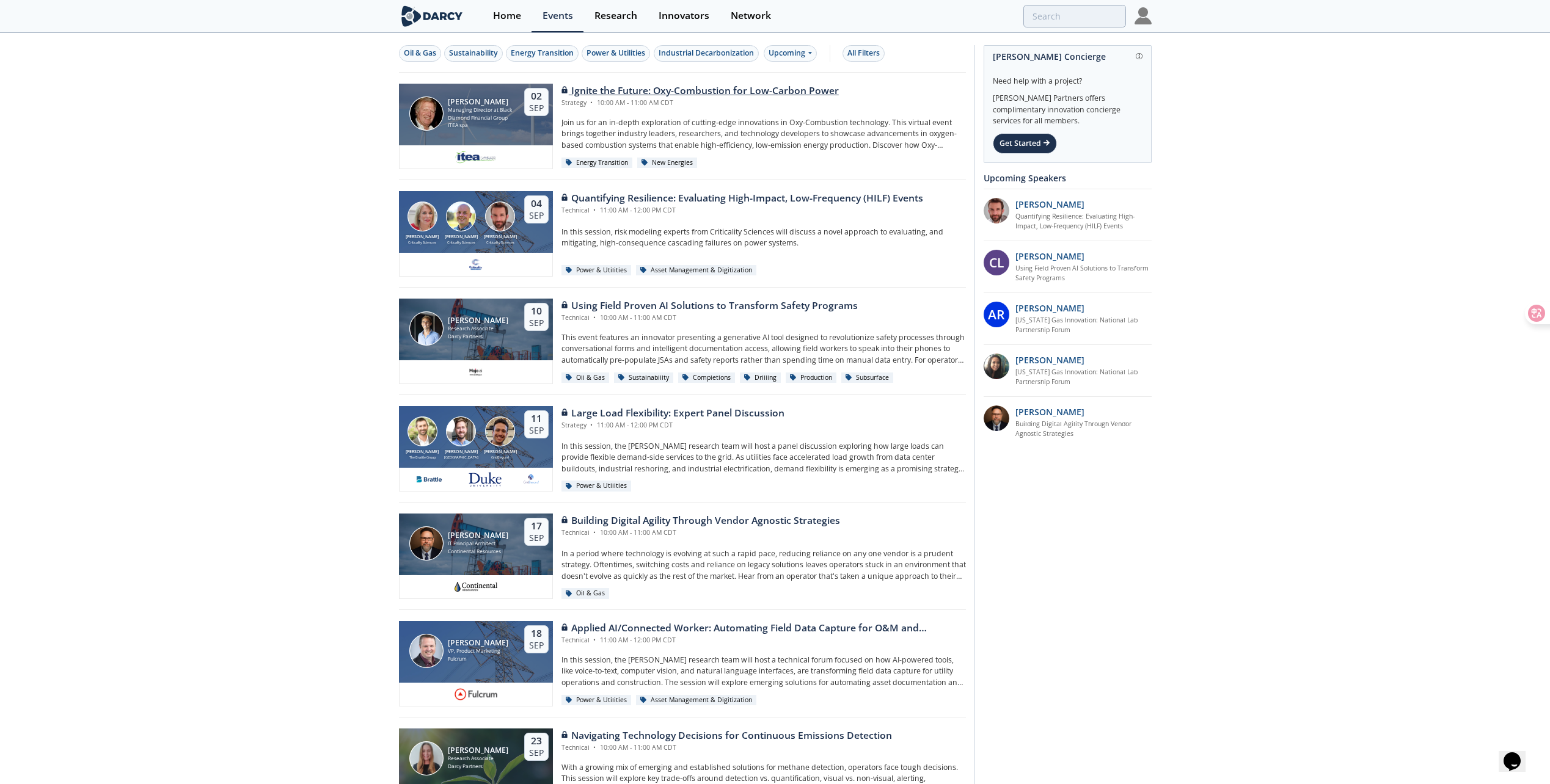
click at [634, 87] on div "Ignite the Future: Oxy-Combustion for Low-Carbon Power" at bounding box center [699, 90] width 277 height 15
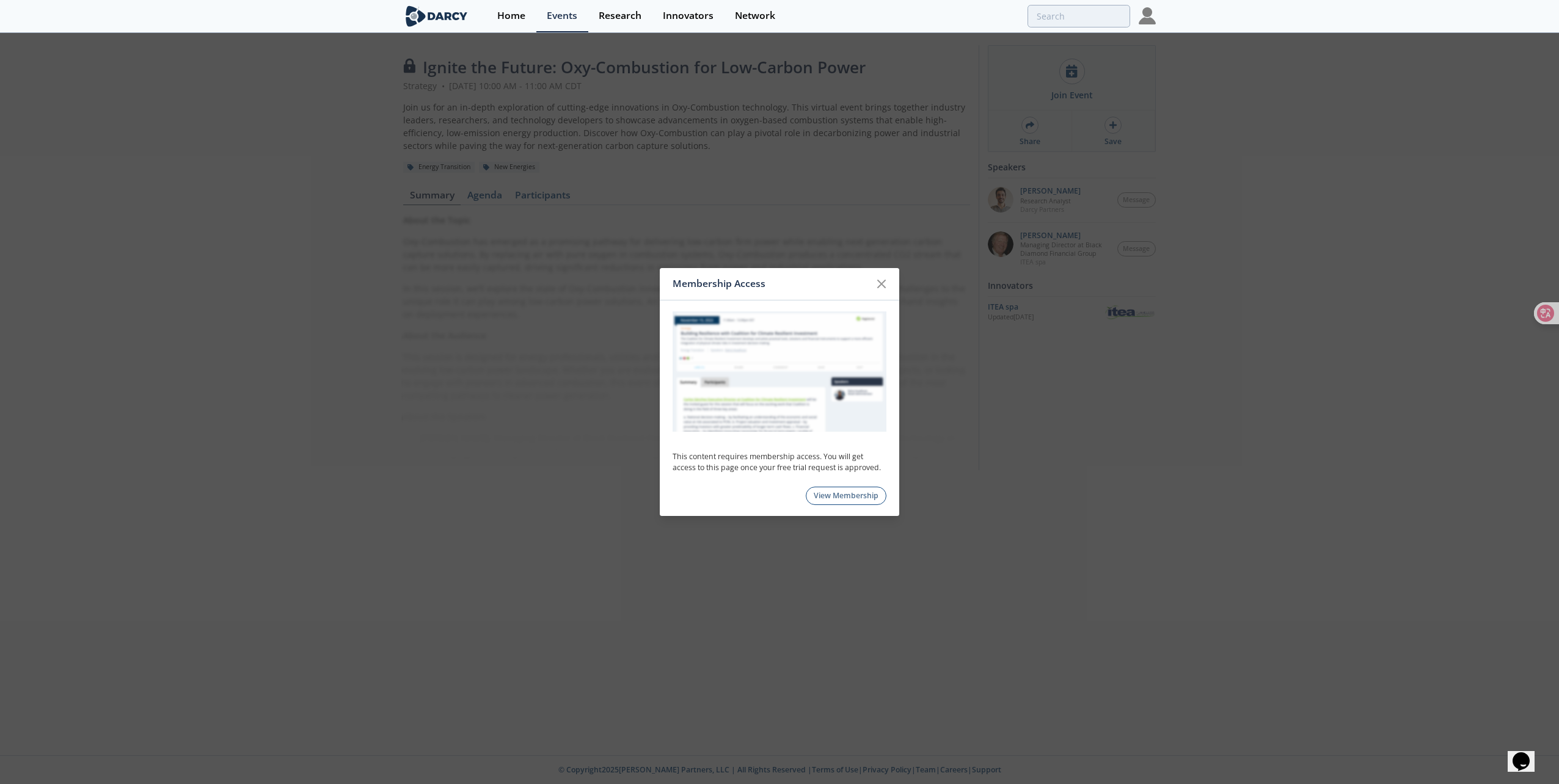
click at [859, 493] on link "View Membership" at bounding box center [846, 495] width 81 height 19
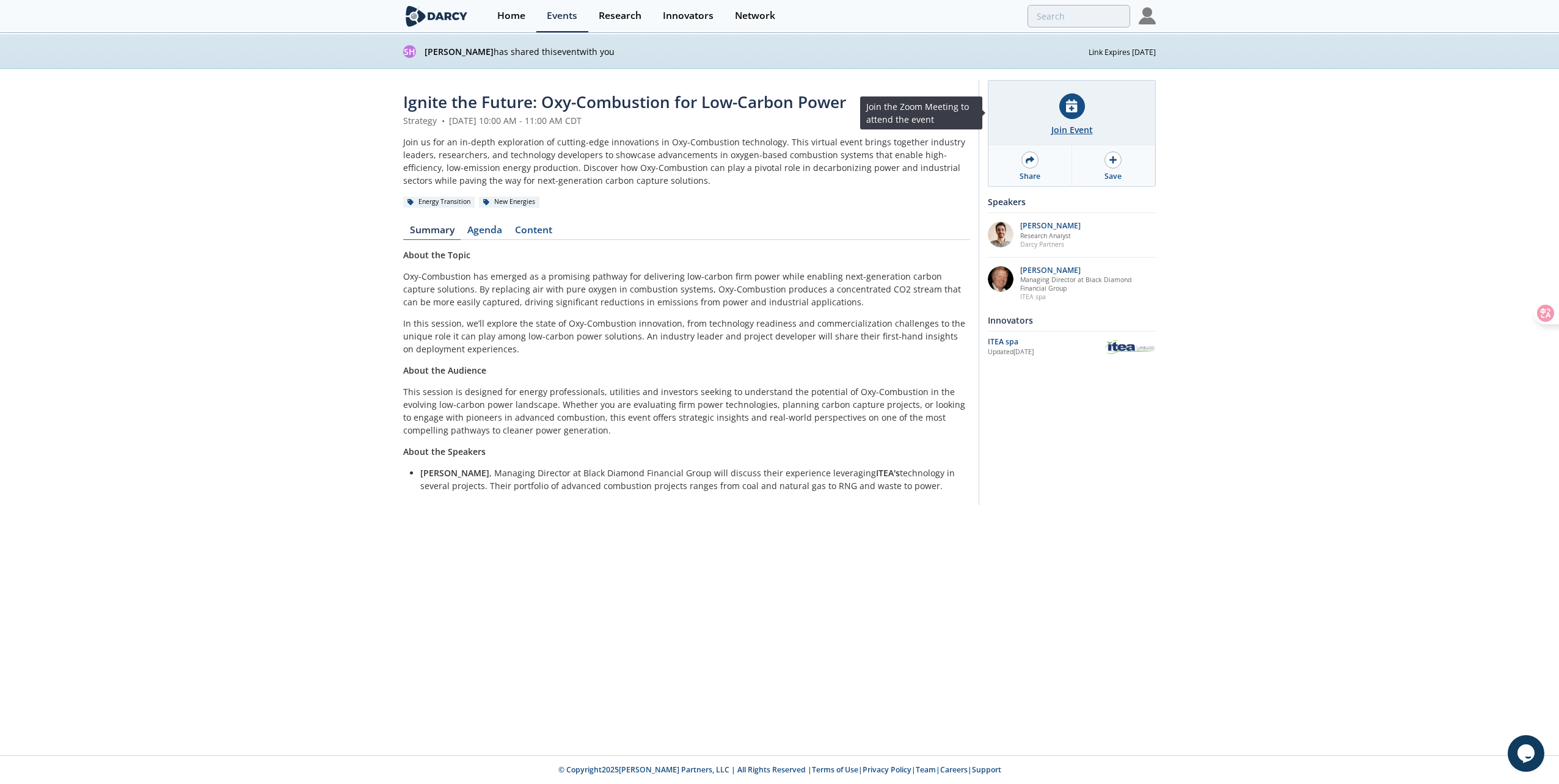
click at [1081, 131] on div "Join Event" at bounding box center [1072, 129] width 41 height 13
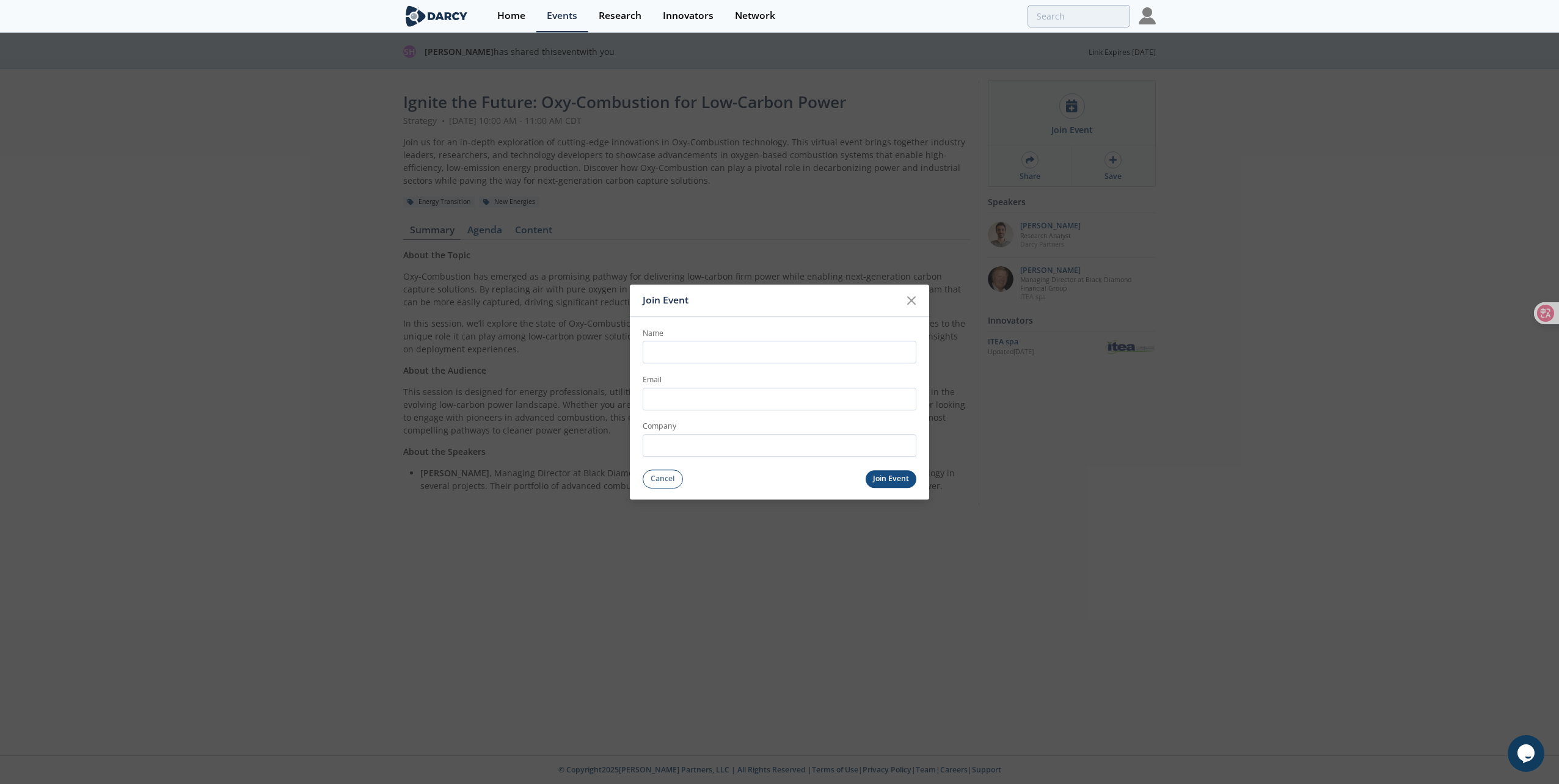
click at [743, 356] on input "Name" at bounding box center [780, 352] width 274 height 23
type input "Yuehao Li"
type input "[DOMAIN_NAME][EMAIL_ADDRESS][DOMAIN_NAME]"
type input "Shell Technology Center"
click at [885, 481] on button "Join Event" at bounding box center [891, 479] width 51 height 18
